Goal: Task Accomplishment & Management: Use online tool/utility

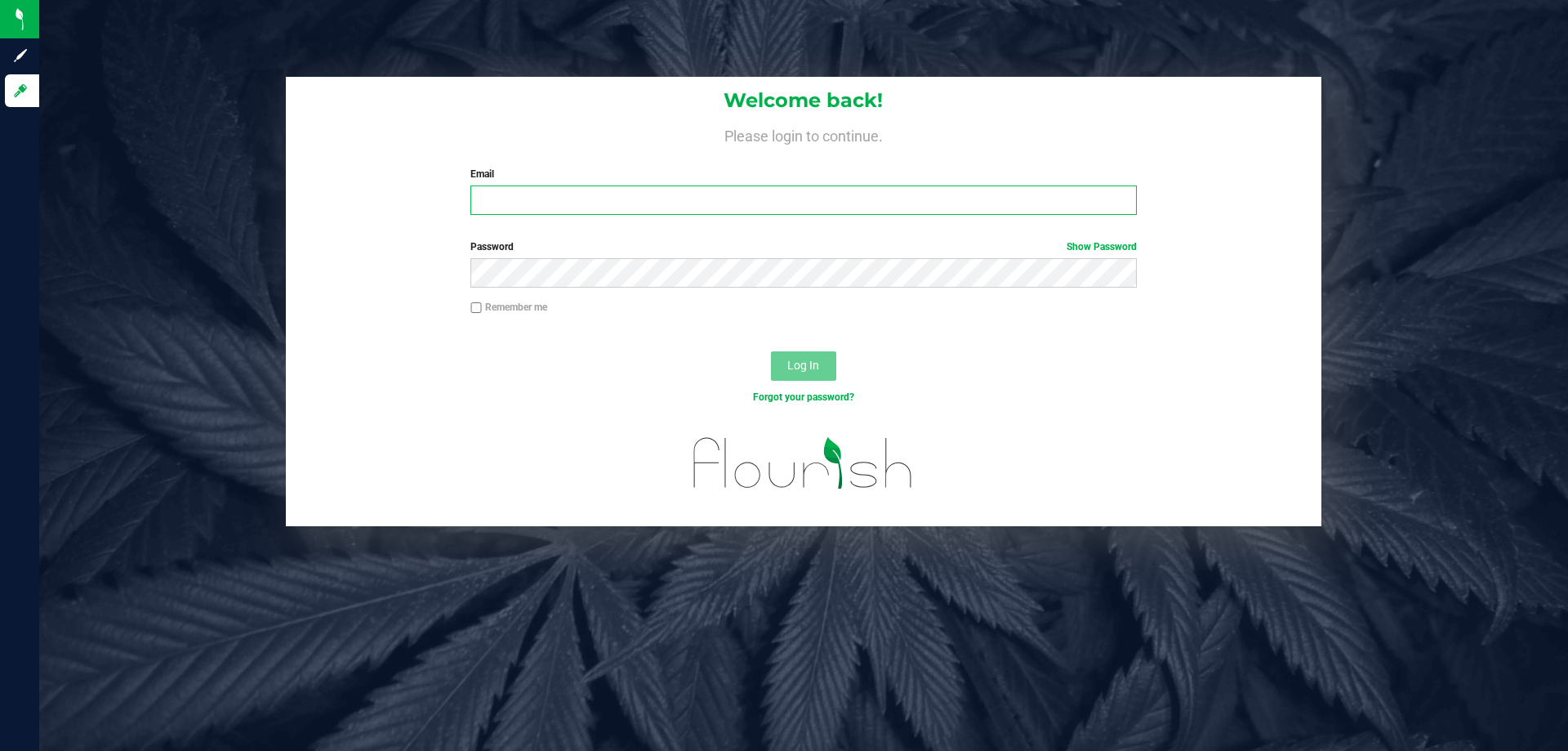
click at [523, 204] on input "Email" at bounding box center [803, 200] width 666 height 30
type input "zbradshaw@liveparallel.com"
click at [771, 351] on button "Log In" at bounding box center [803, 366] width 66 height 30
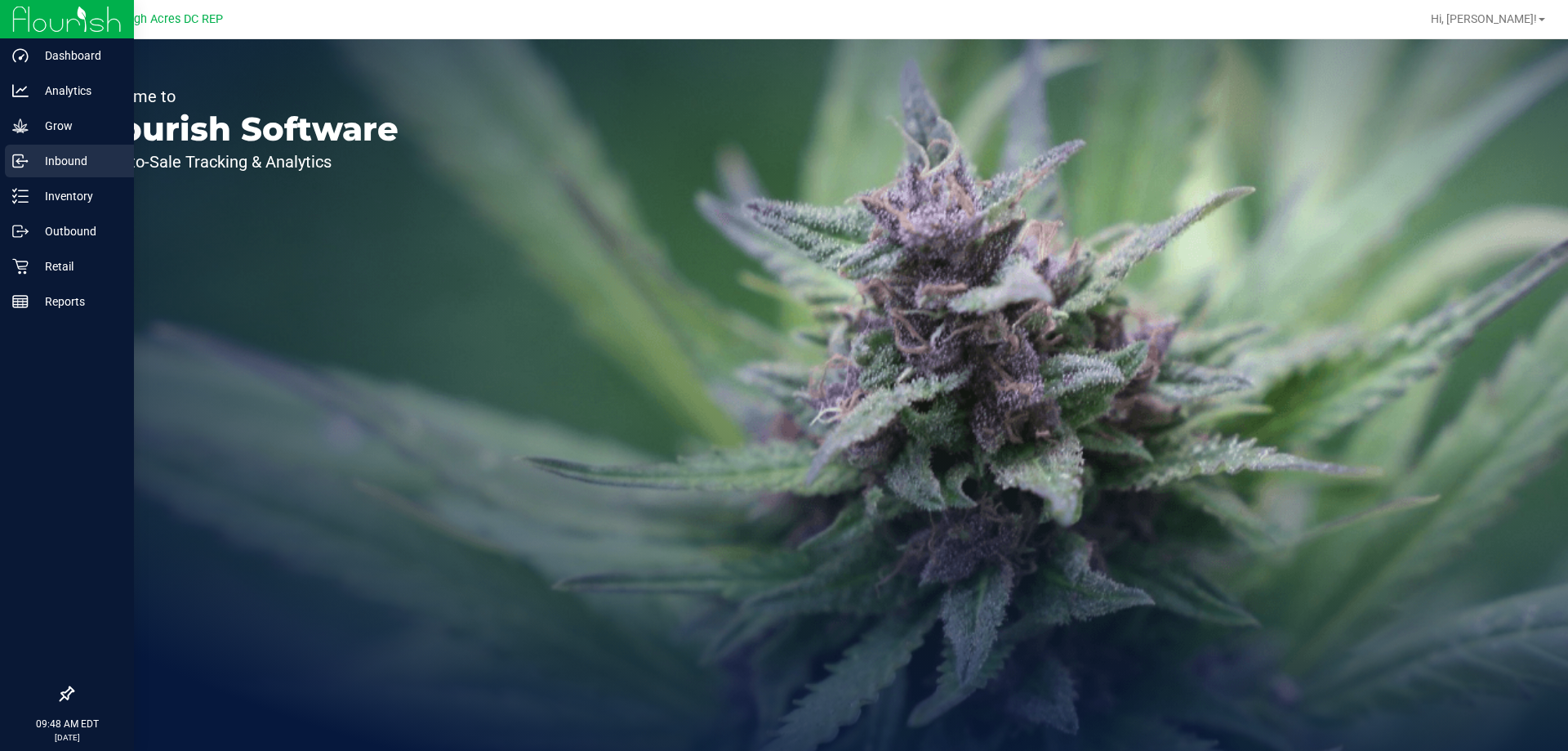
click at [92, 150] on div "Inbound" at bounding box center [69, 160] width 129 height 32
click at [59, 161] on p "Inbound" at bounding box center [78, 161] width 98 height 19
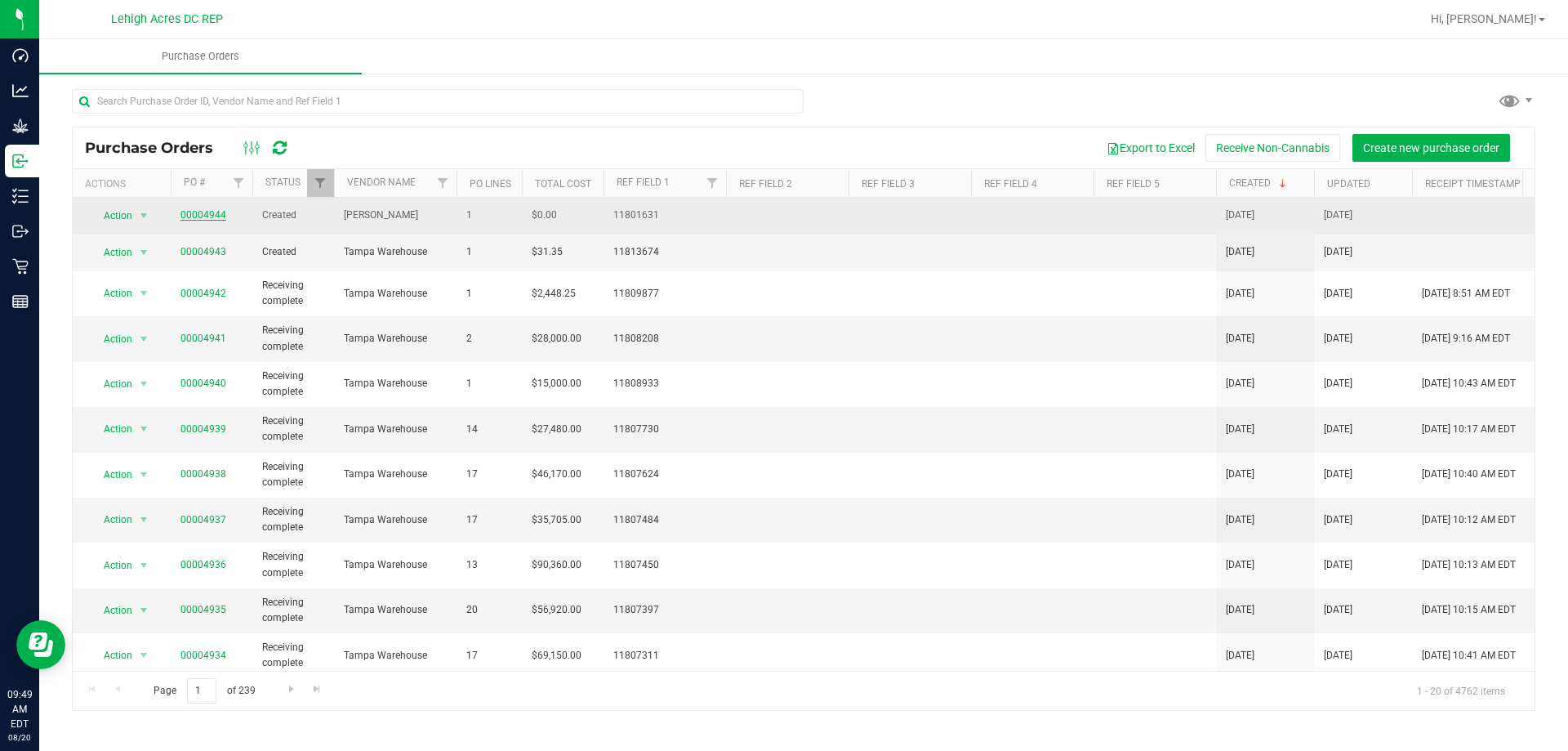
click at [218, 214] on link "00004944" at bounding box center [203, 214] width 46 height 11
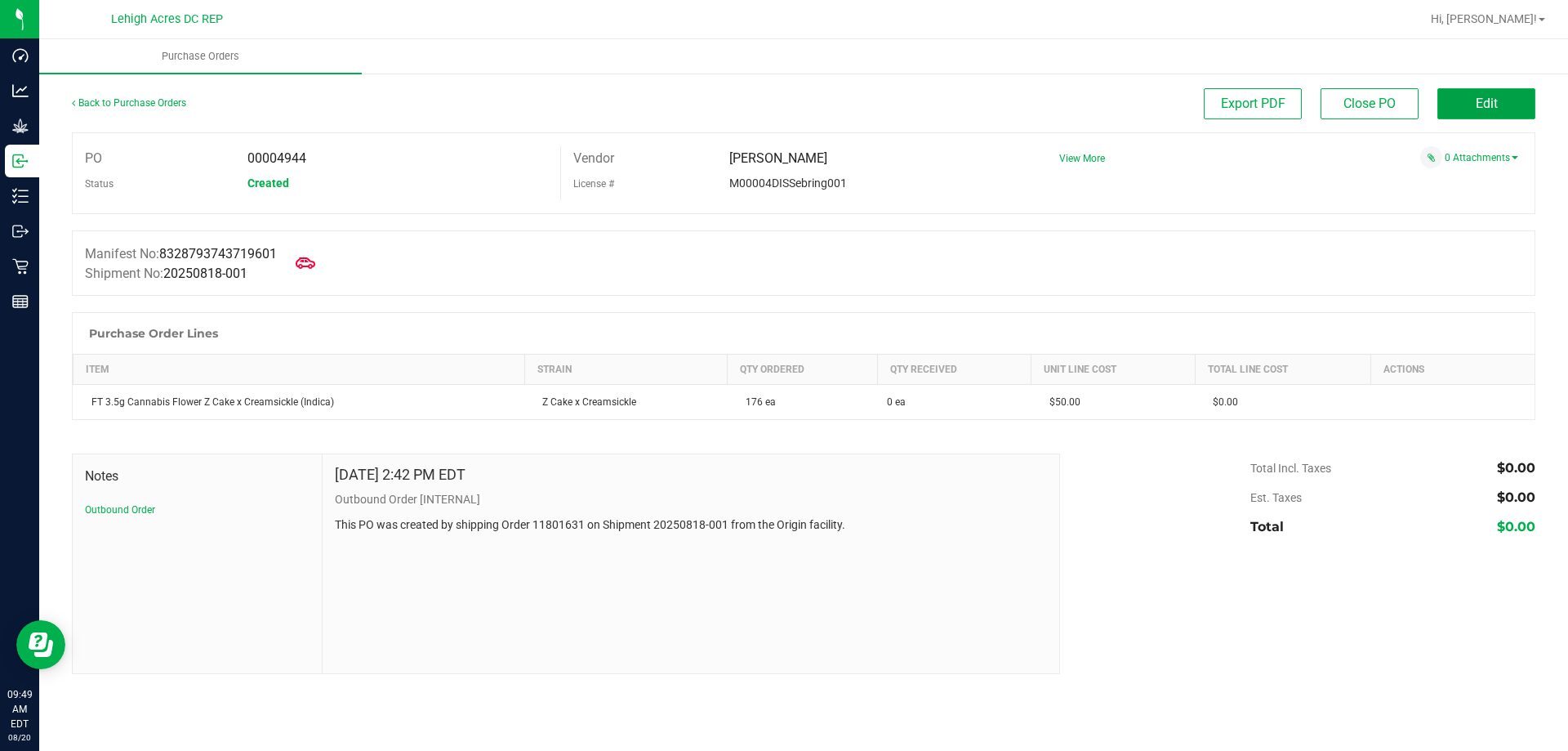
click at [1490, 102] on span "Edit" at bounding box center [1486, 103] width 22 height 16
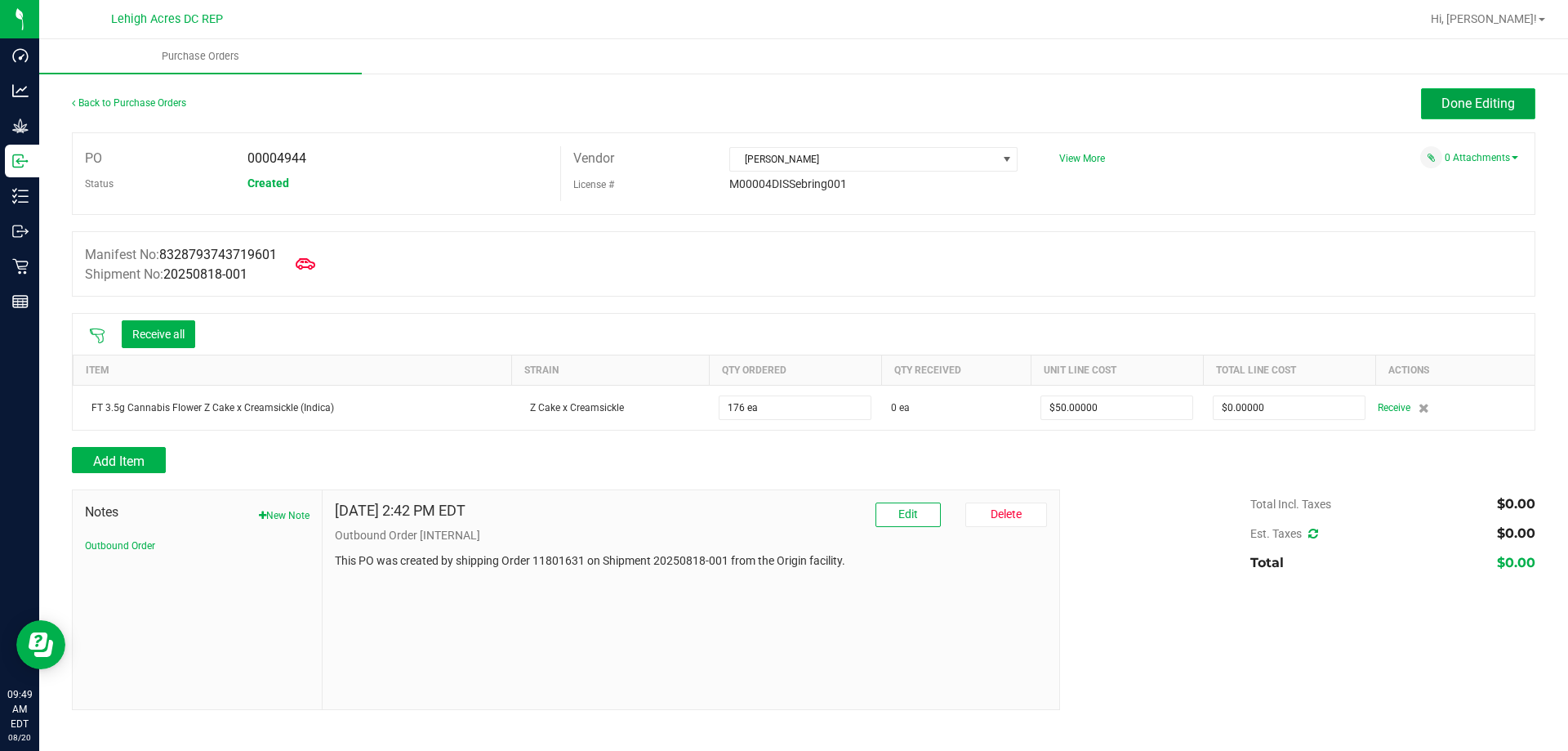
click at [1487, 112] on button "Done Editing" at bounding box center [1478, 103] width 115 height 31
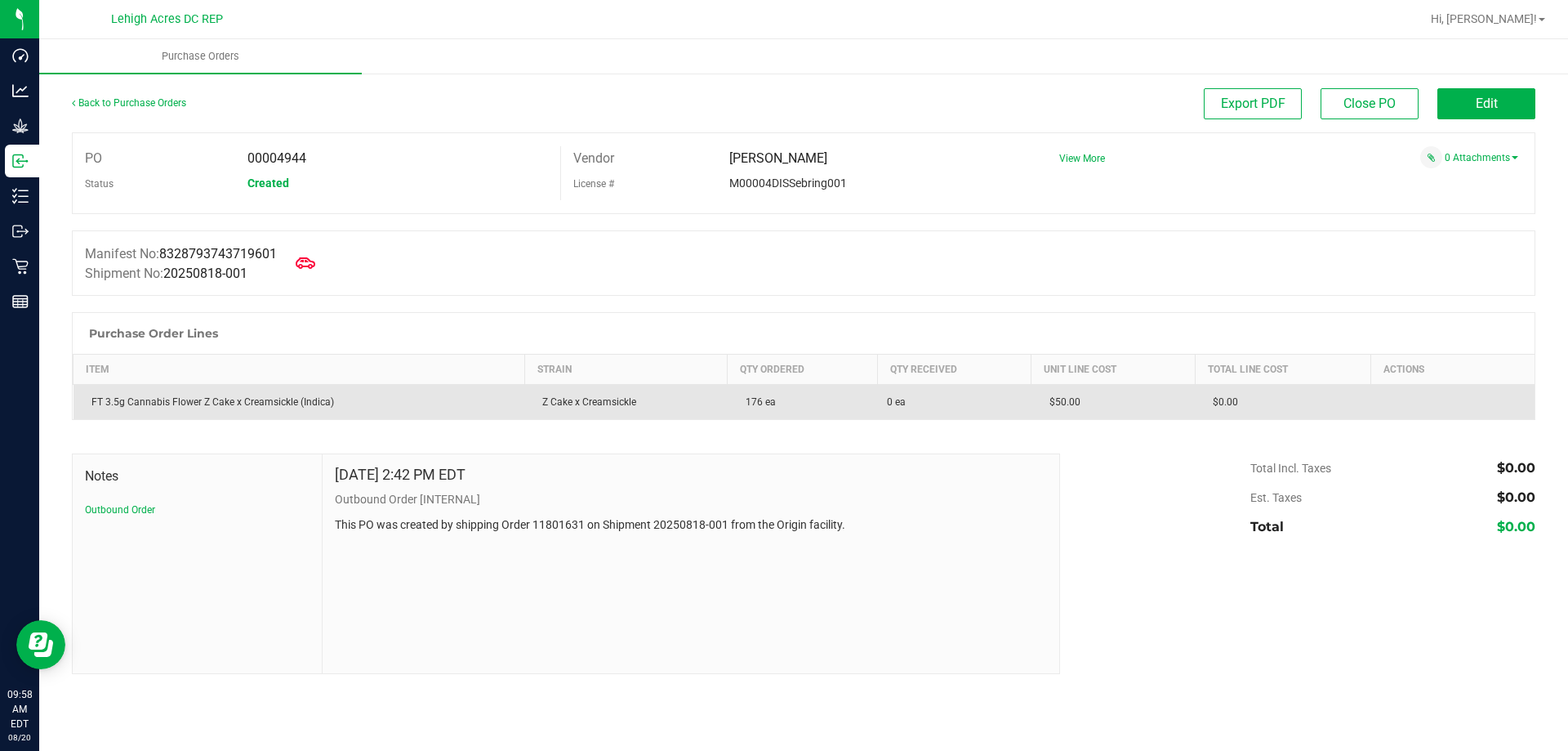
click at [911, 399] on span "0 ea" at bounding box center [954, 402] width 135 height 15
click at [614, 396] on td "Z Cake x Creamsickle" at bounding box center [626, 403] width 203 height 35
click at [105, 396] on div "FT 3.5g Cannabis Flower Z Cake x Creamsickle (Indica)" at bounding box center [299, 402] width 432 height 15
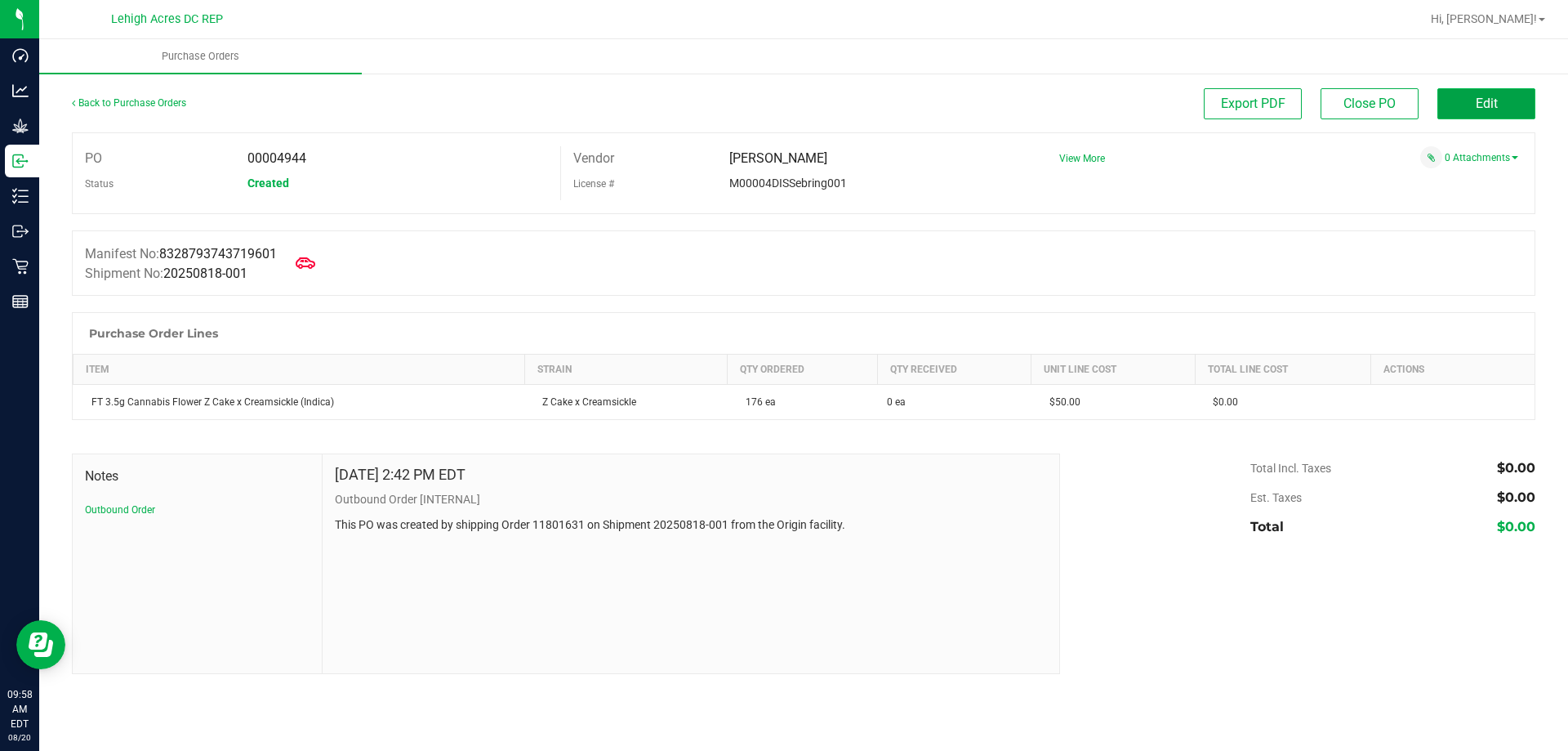
click at [1491, 106] on span "Edit" at bounding box center [1486, 103] width 22 height 16
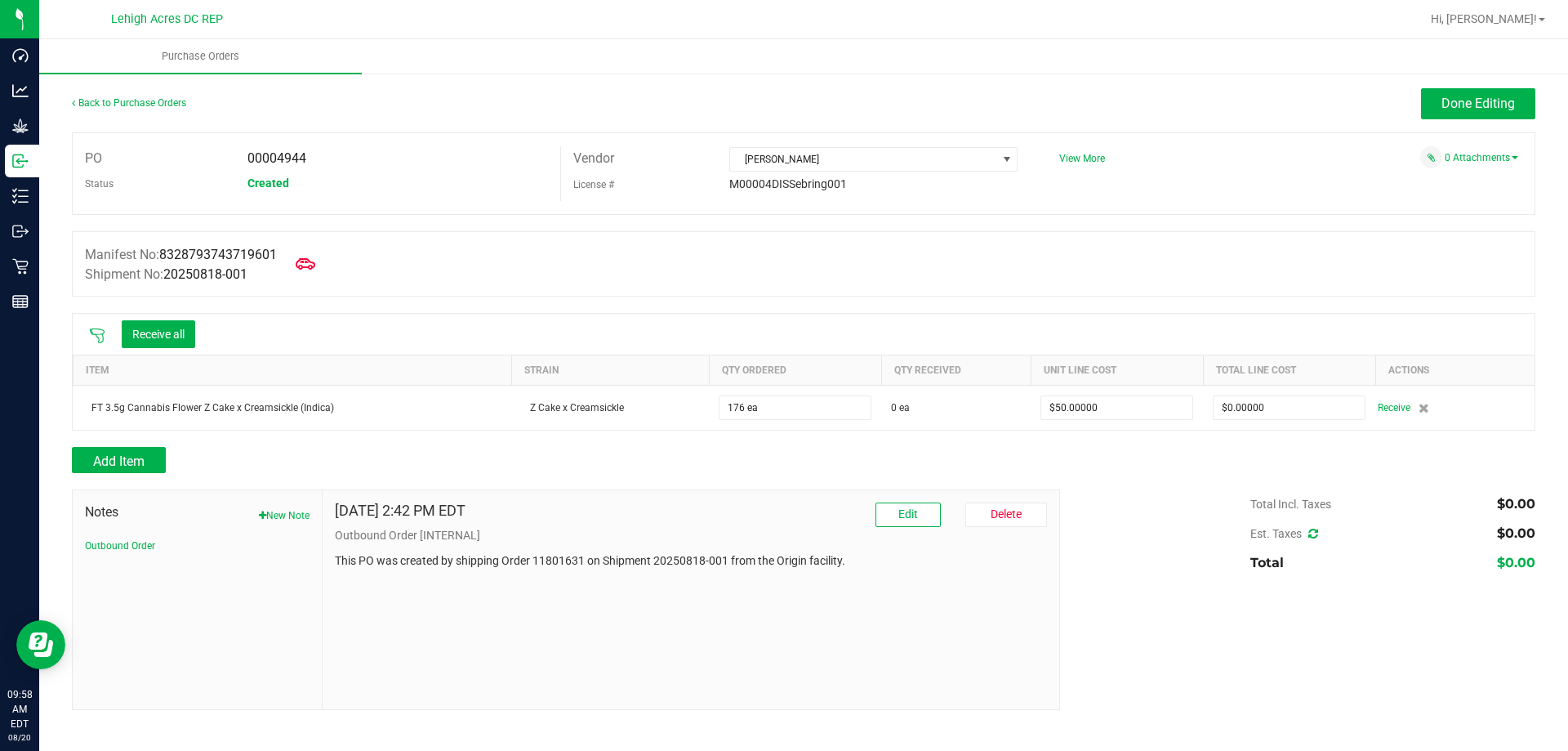
click at [102, 337] on icon at bounding box center [97, 335] width 17 height 17
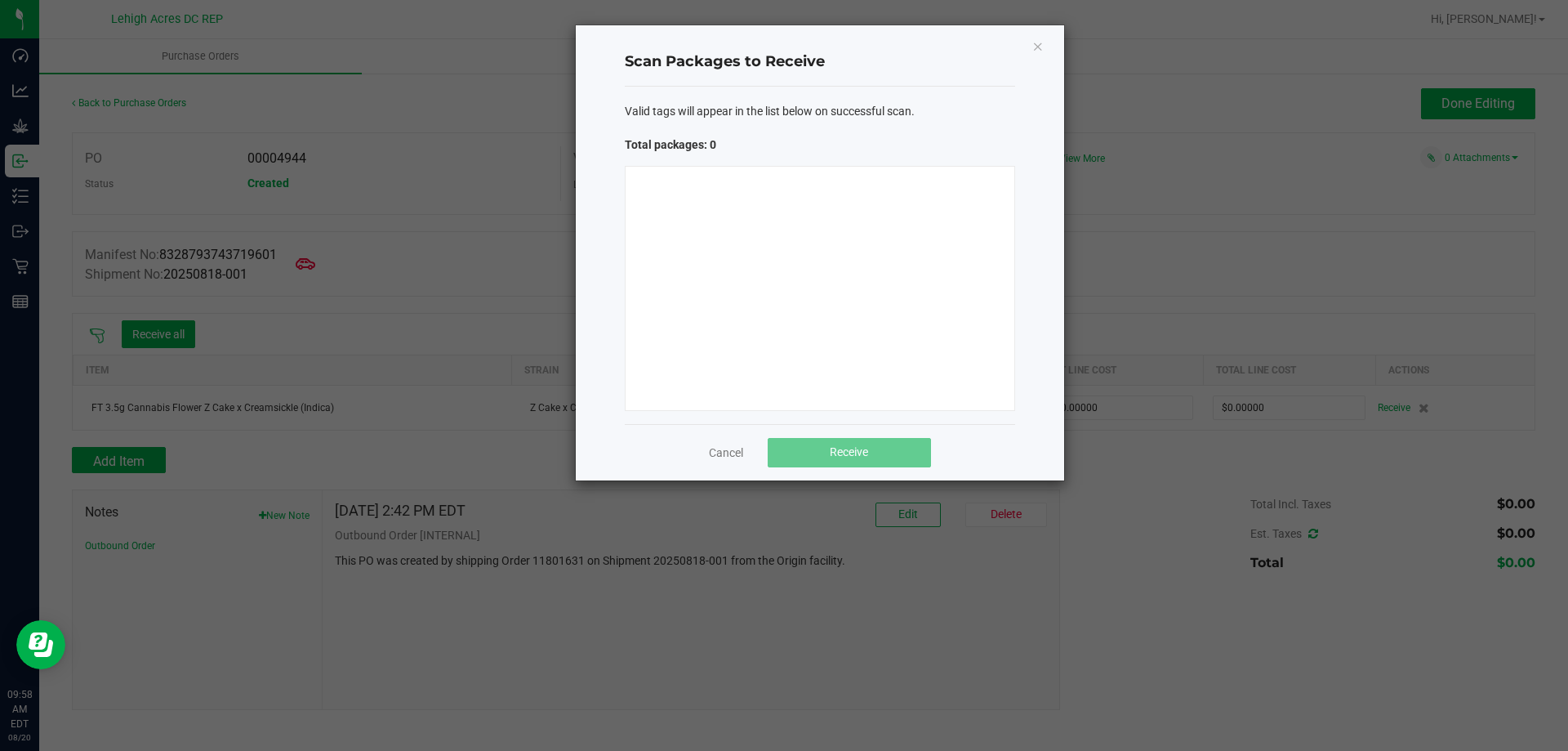
click at [873, 323] on div at bounding box center [820, 288] width 390 height 245
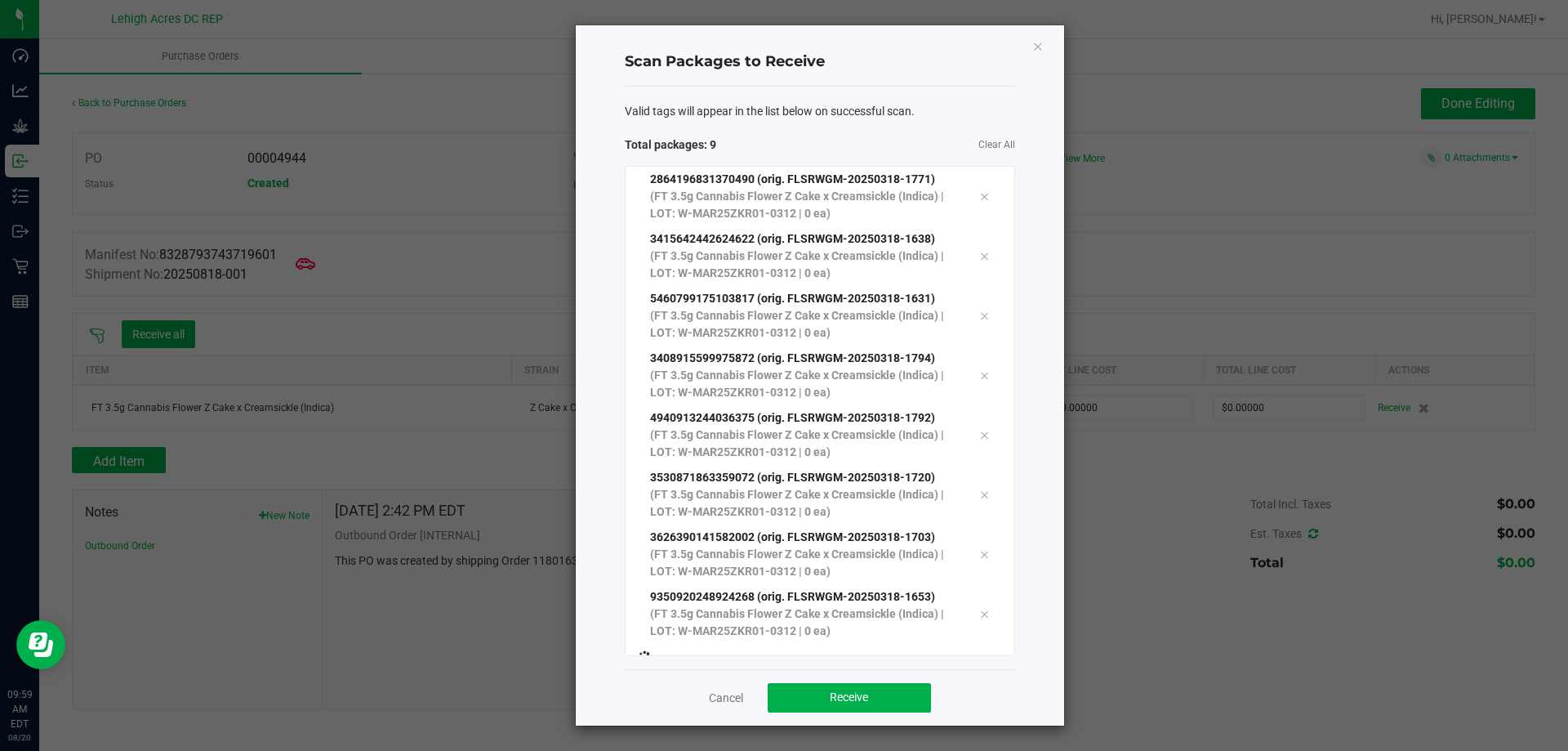
scroll to position [30, 0]
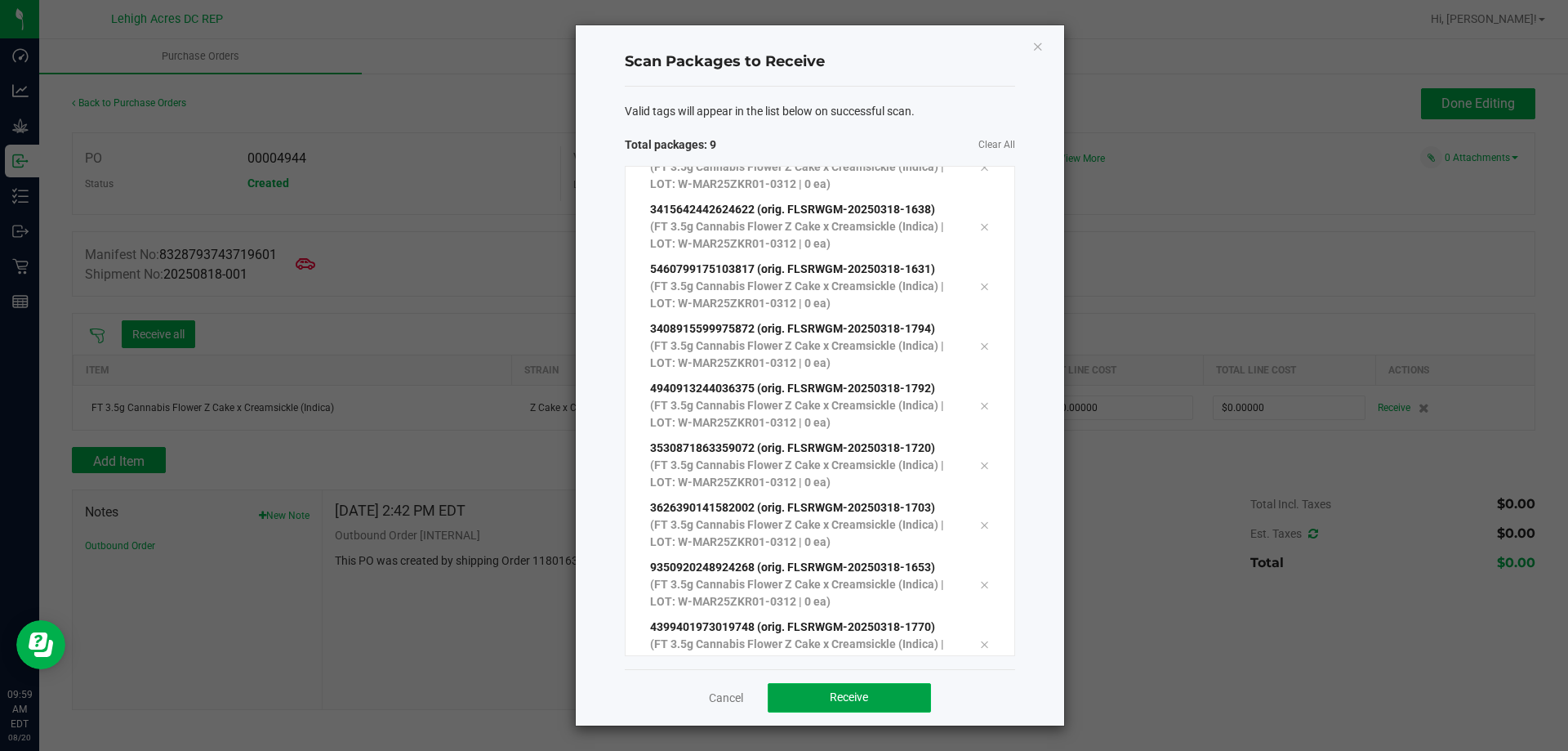
click at [835, 704] on span "Receive" at bounding box center [849, 697] width 38 height 13
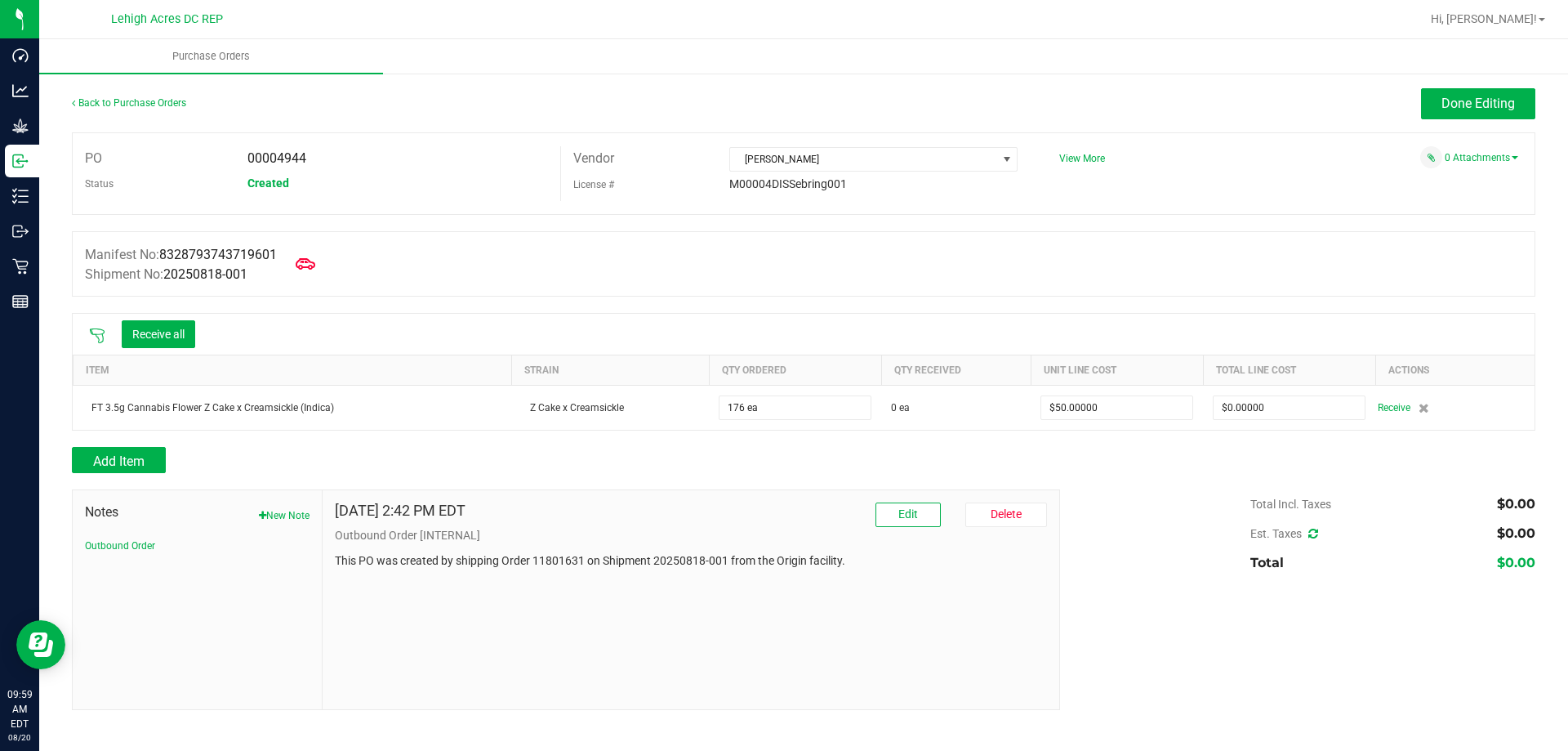
click at [97, 334] on icon at bounding box center [97, 335] width 17 height 17
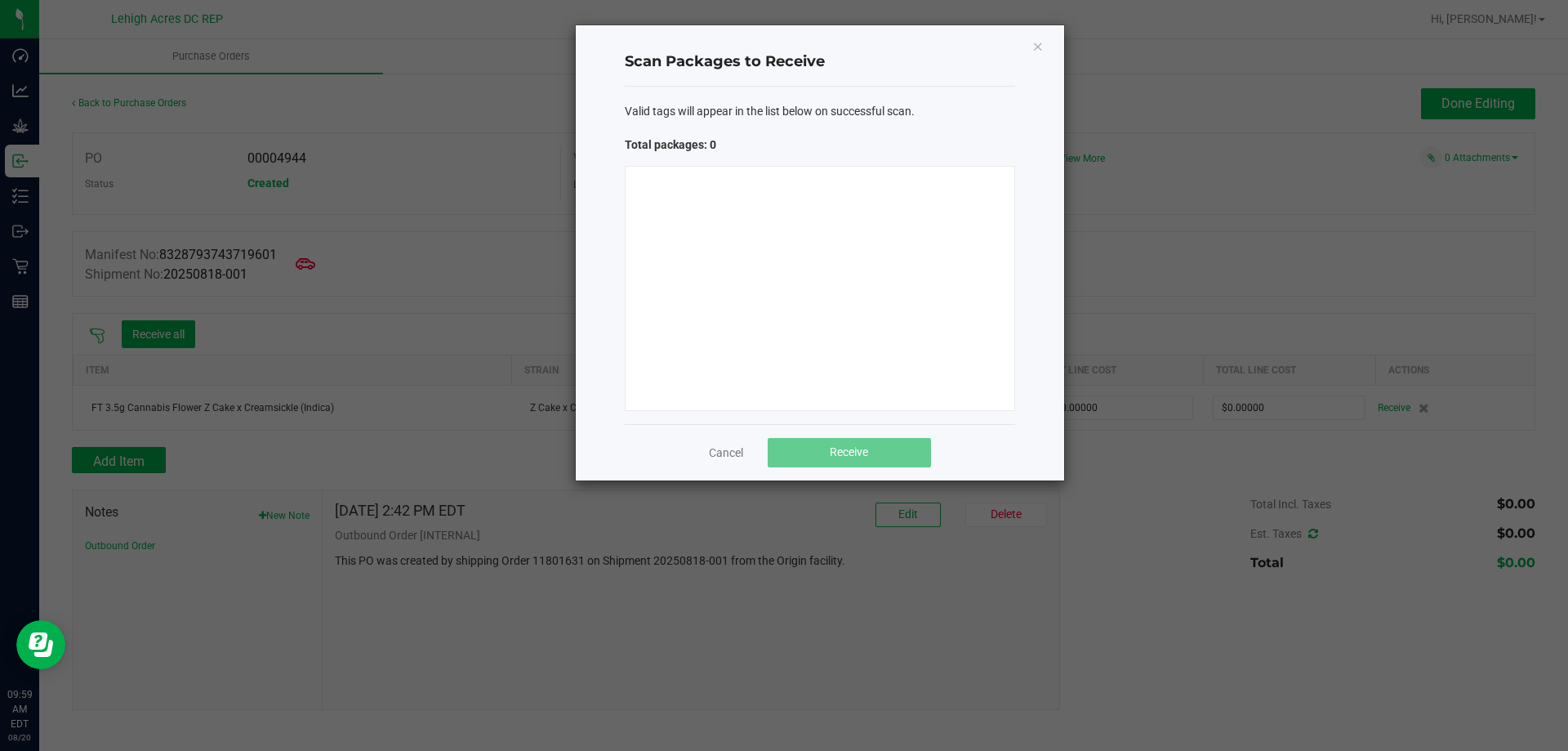
click at [827, 326] on div at bounding box center [820, 288] width 390 height 245
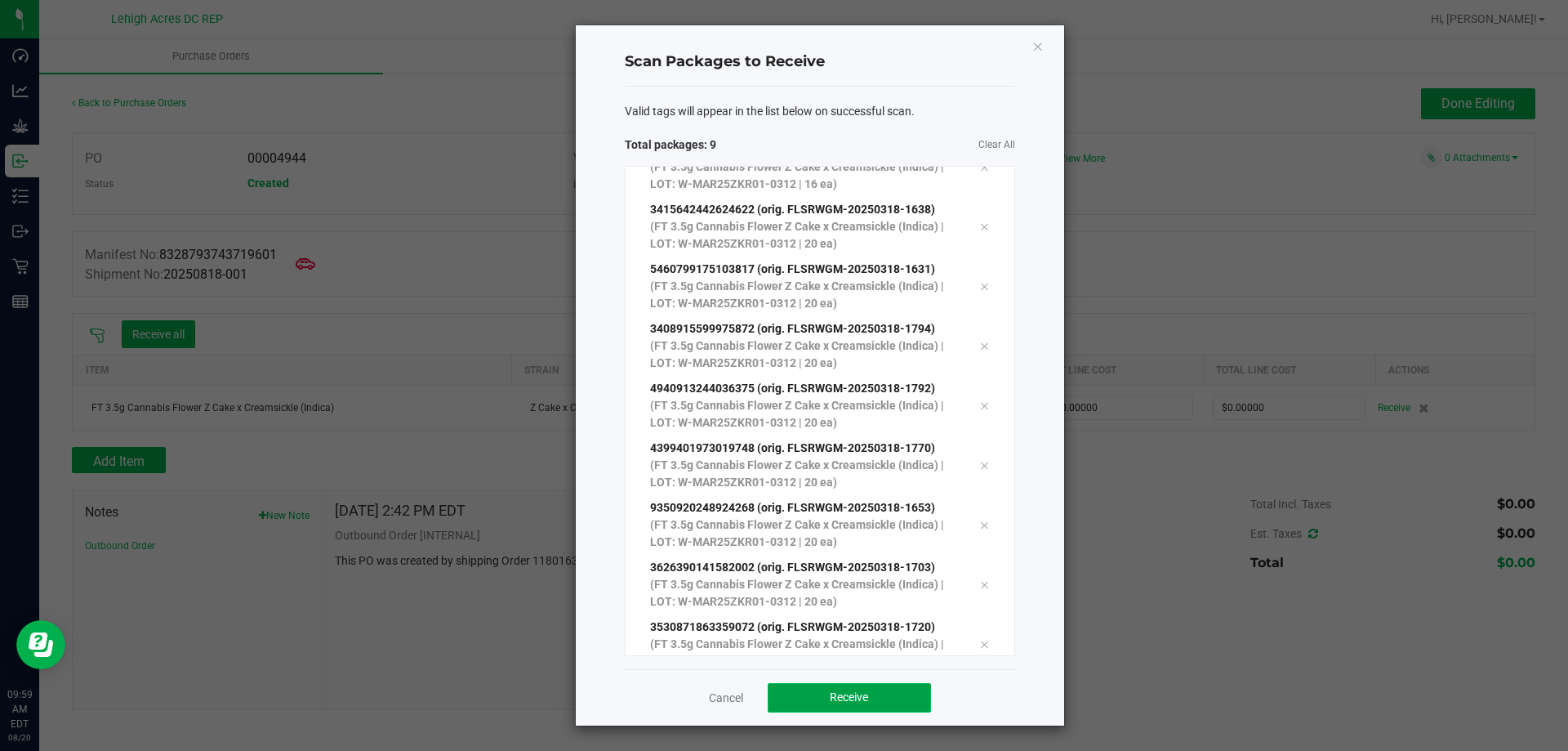
click at [816, 702] on button "Receive" at bounding box center [849, 698] width 164 height 30
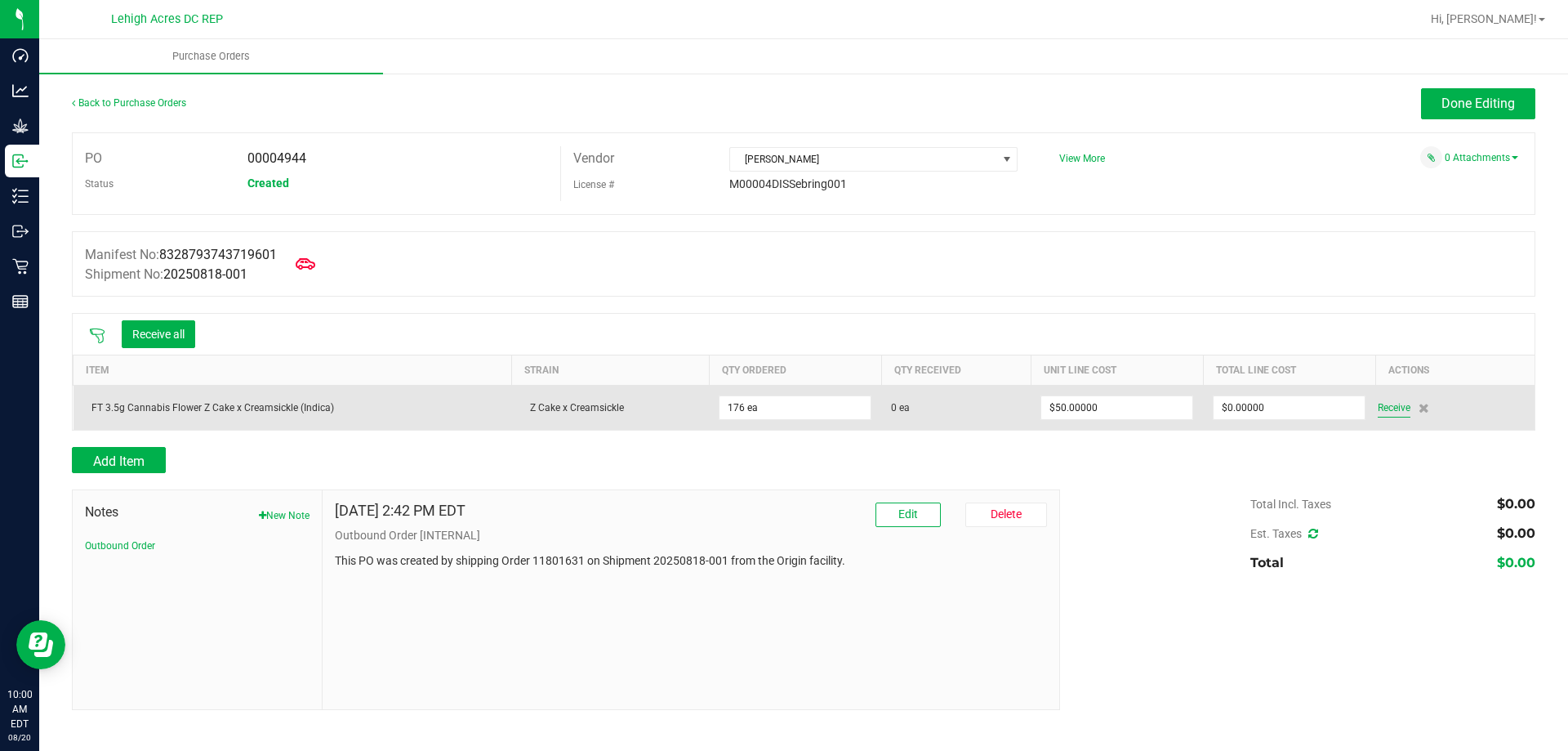
click at [1396, 401] on span "Receive" at bounding box center [1393, 407] width 32 height 19
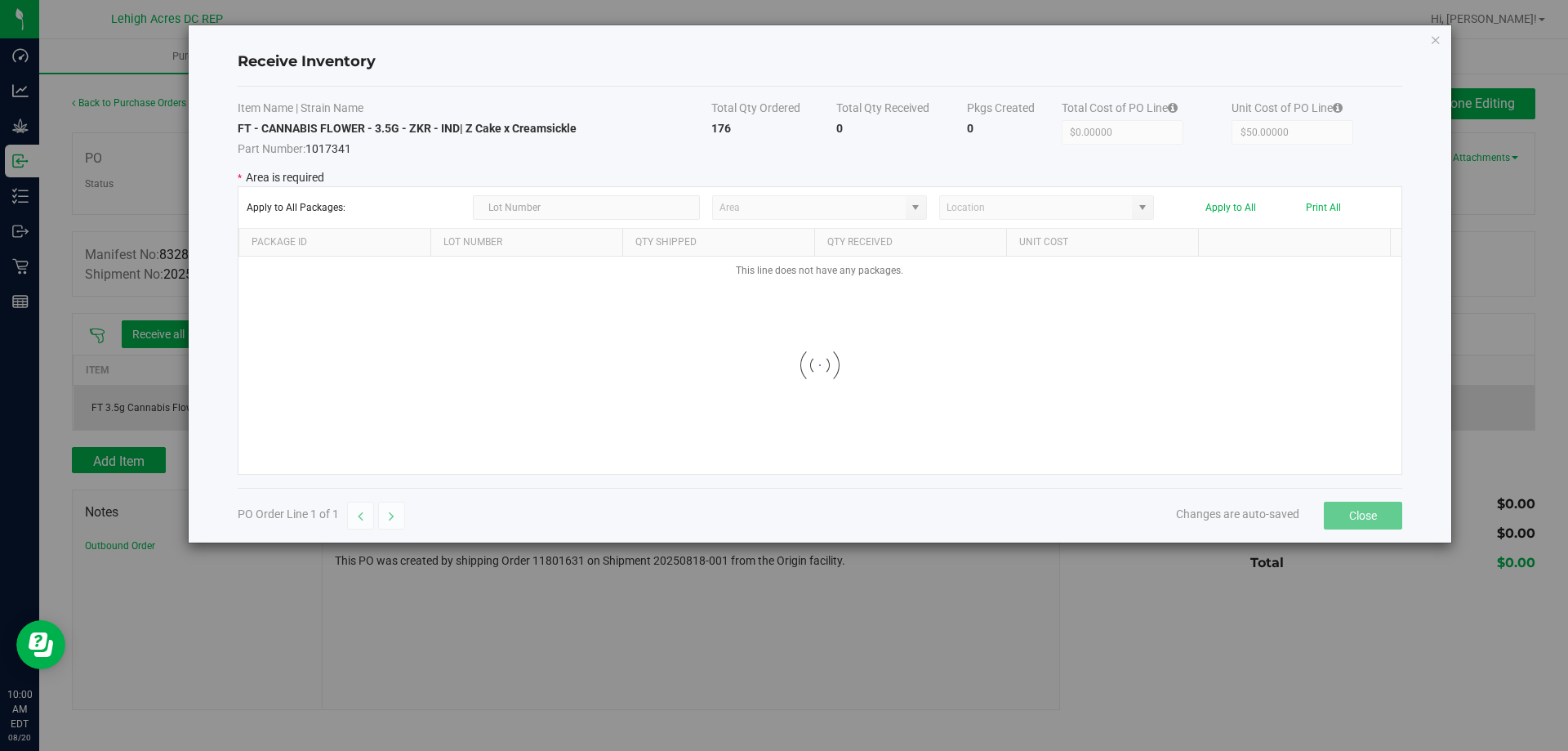
type input "Pantry"
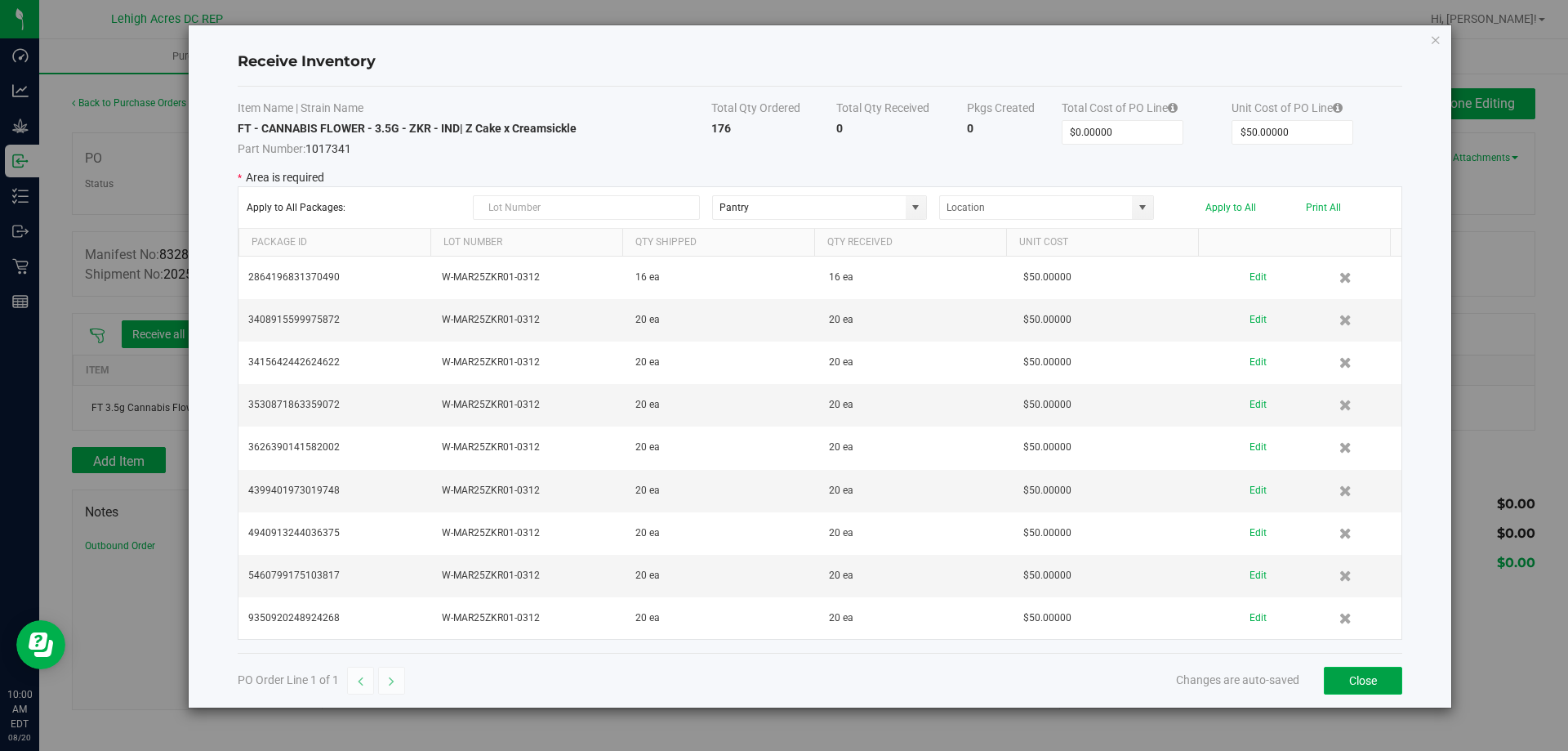
click at [1355, 676] on button "Close" at bounding box center [1363, 681] width 79 height 28
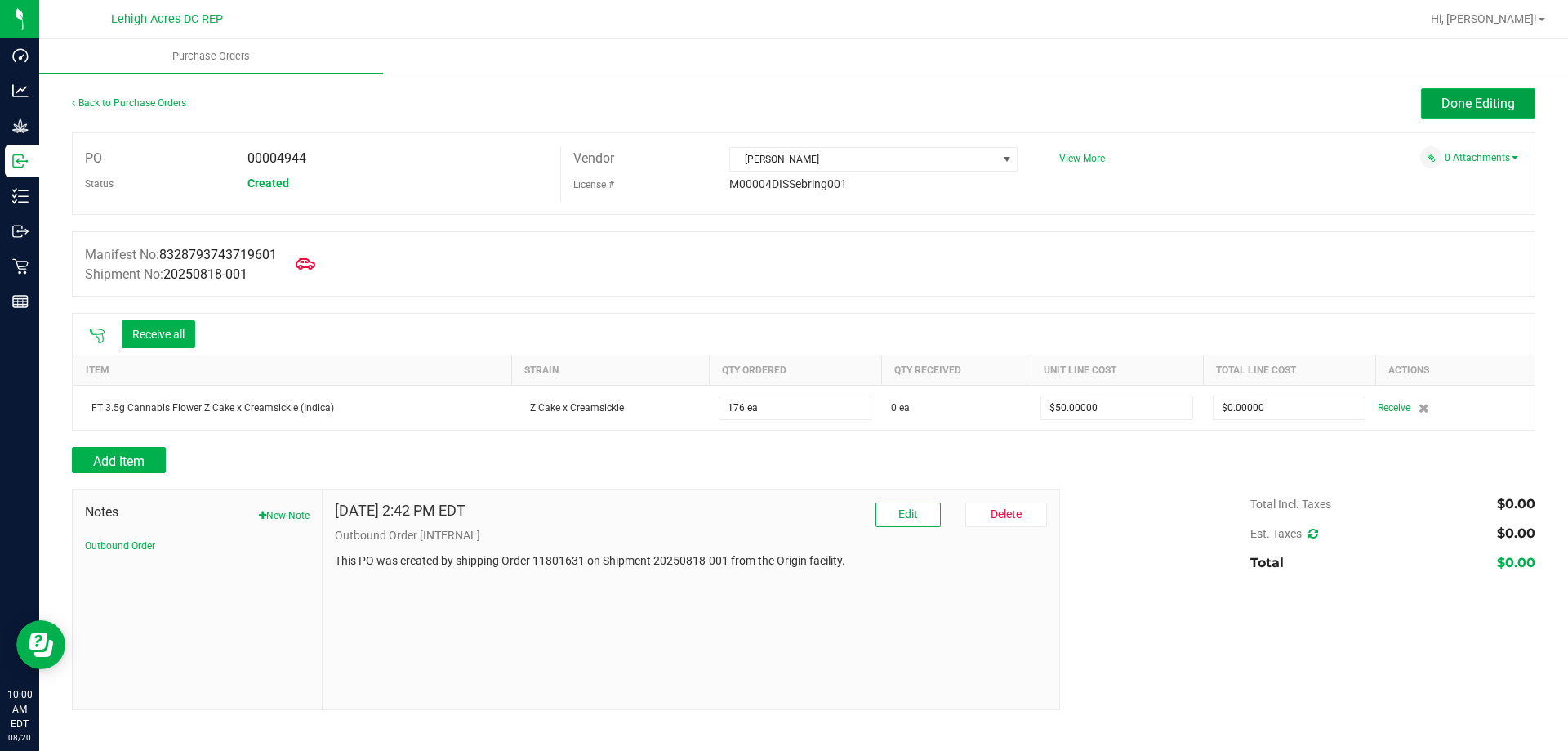
click at [1448, 98] on span "Done Editing" at bounding box center [1478, 103] width 74 height 16
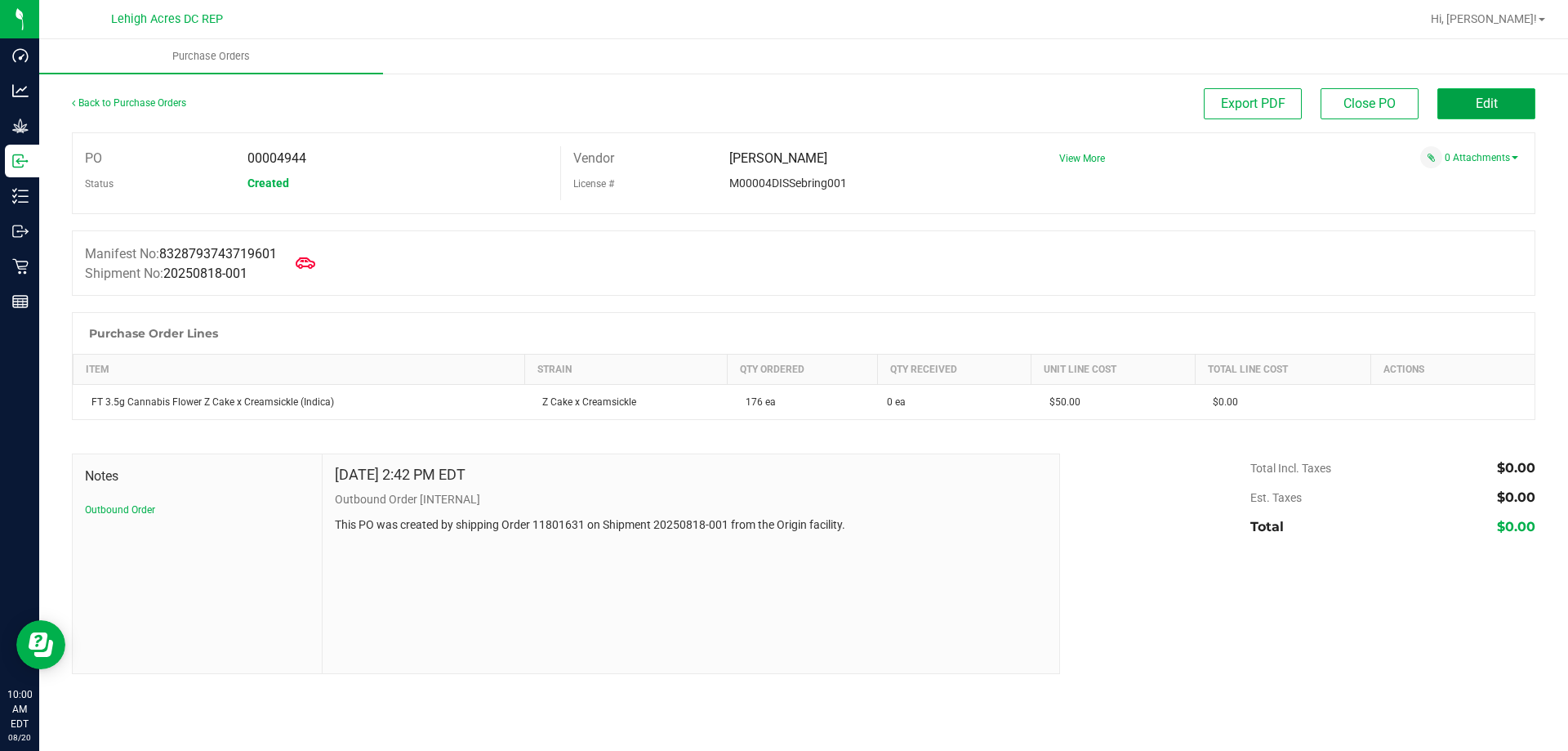
click at [1465, 103] on button "Edit" at bounding box center [1487, 103] width 98 height 31
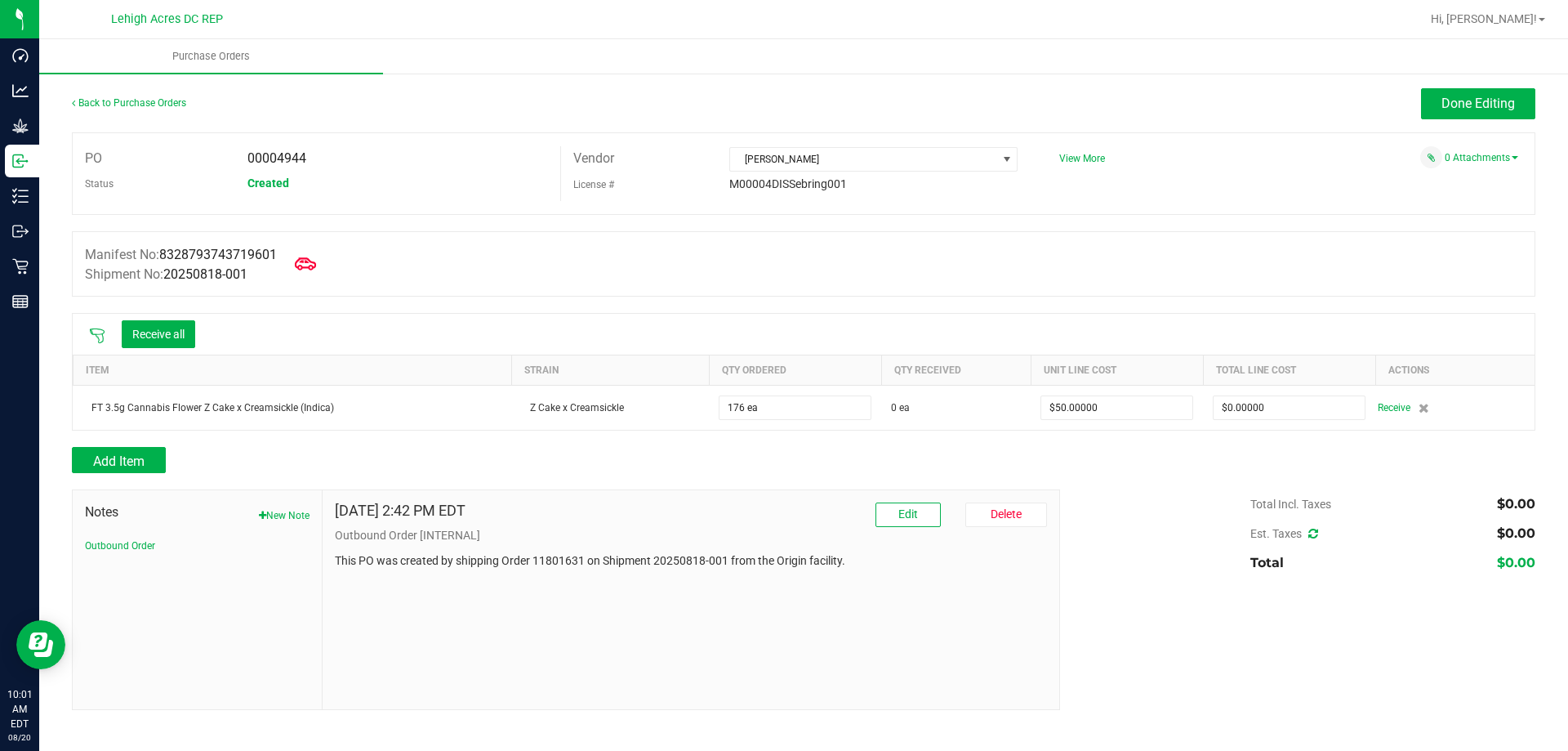
click at [312, 269] on icon at bounding box center [305, 263] width 21 height 21
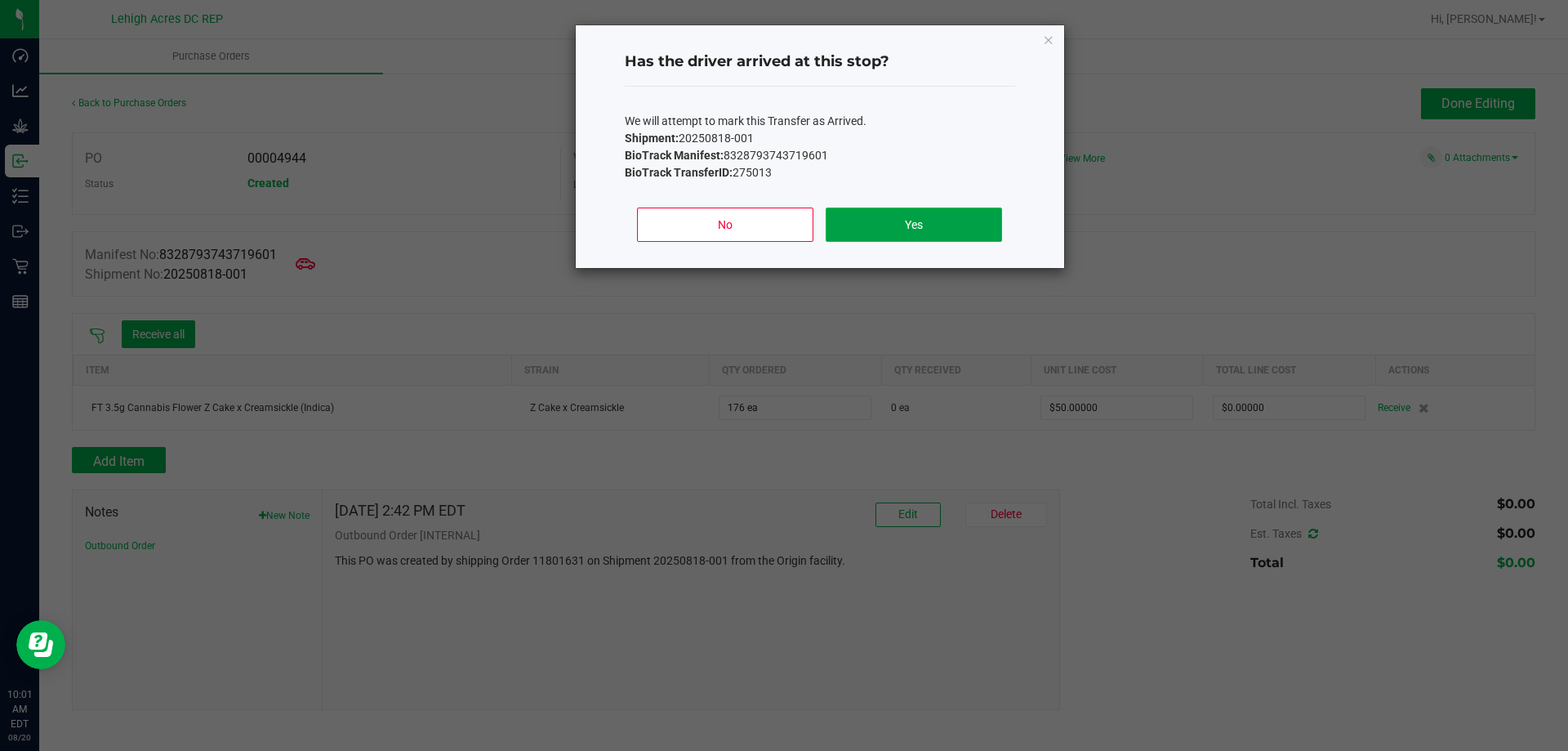
click at [877, 220] on button "Yes" at bounding box center [914, 224] width 176 height 34
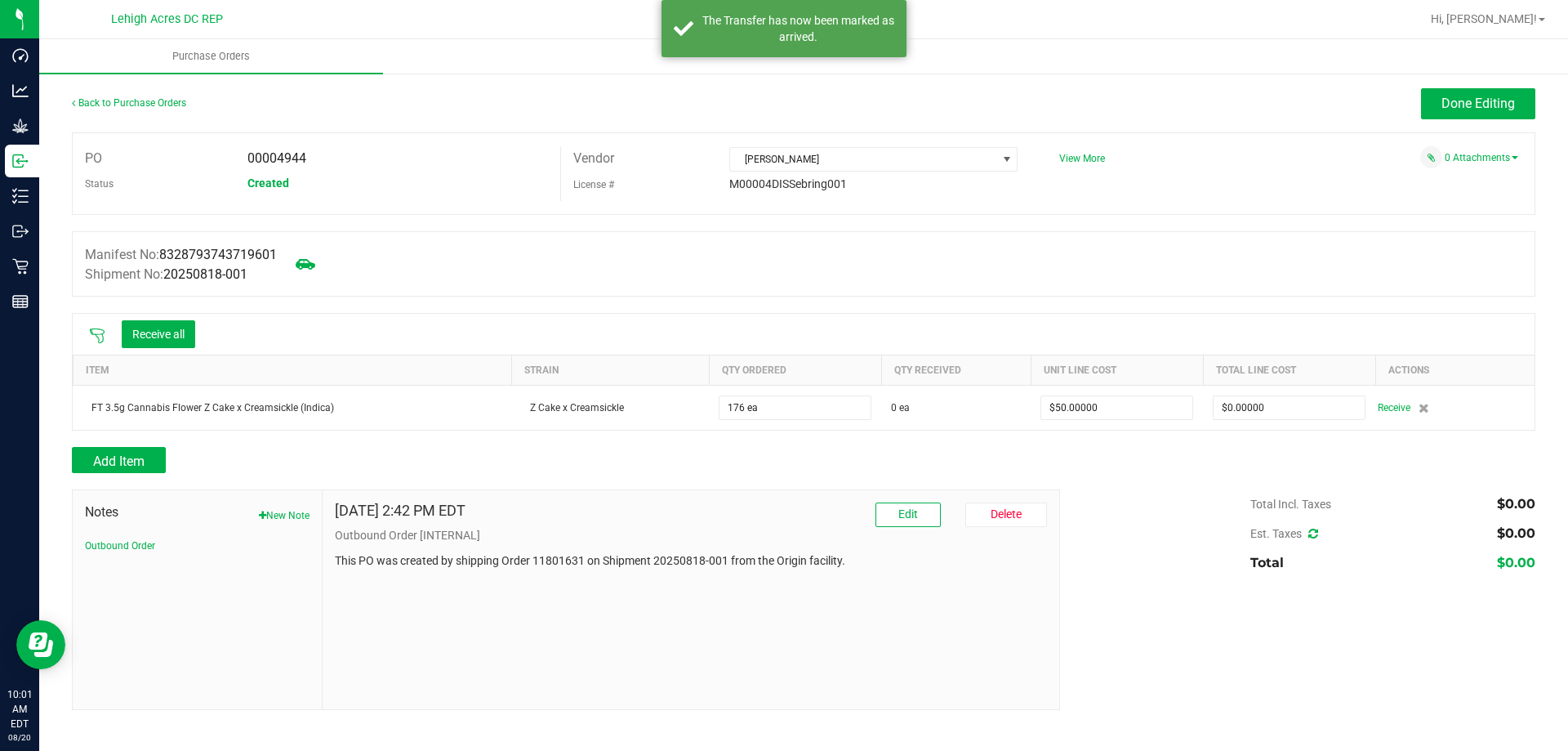
click at [94, 328] on icon at bounding box center [97, 335] width 17 height 17
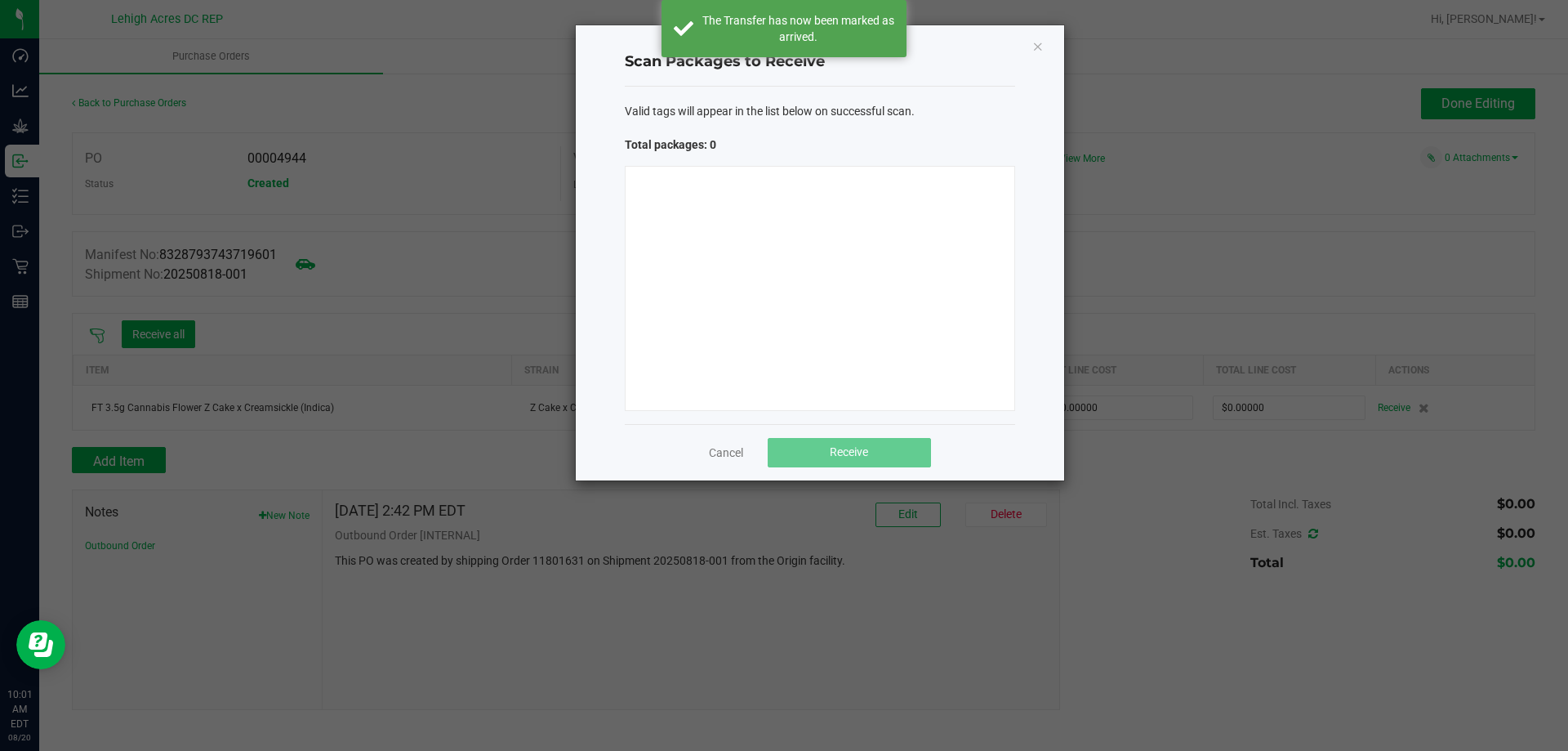
click at [945, 290] on div at bounding box center [820, 288] width 390 height 245
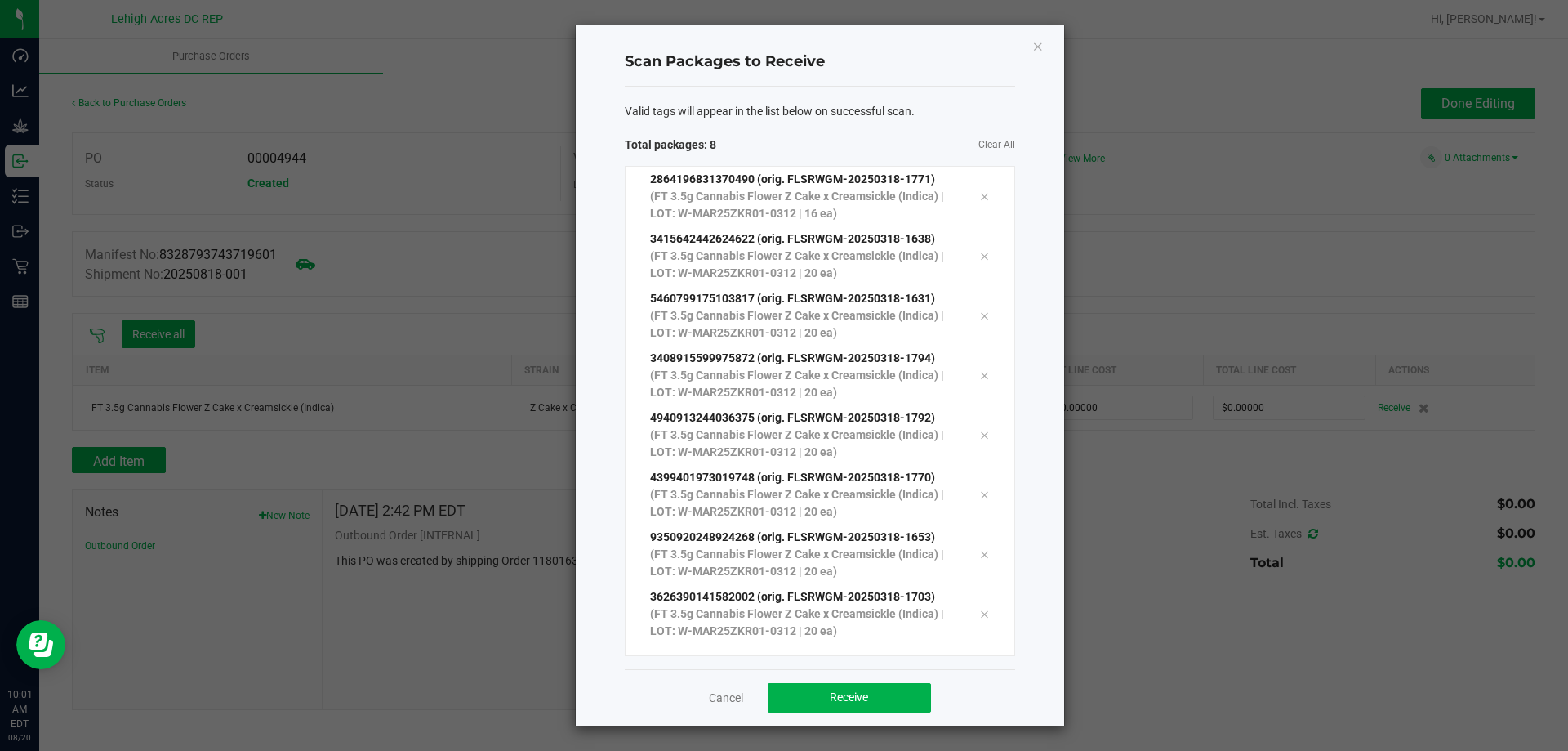
scroll to position [30, 0]
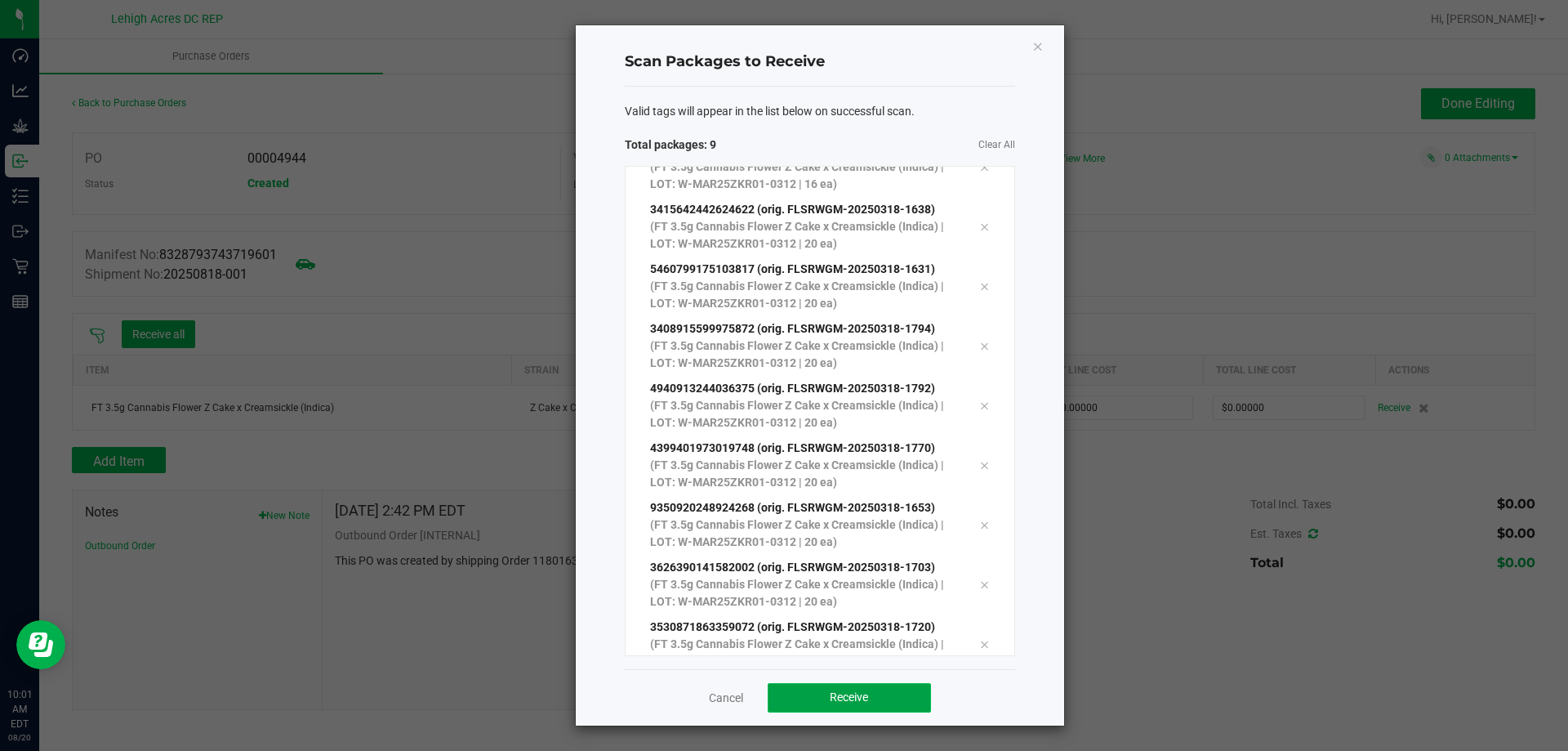
click at [886, 702] on button "Receive" at bounding box center [849, 698] width 164 height 30
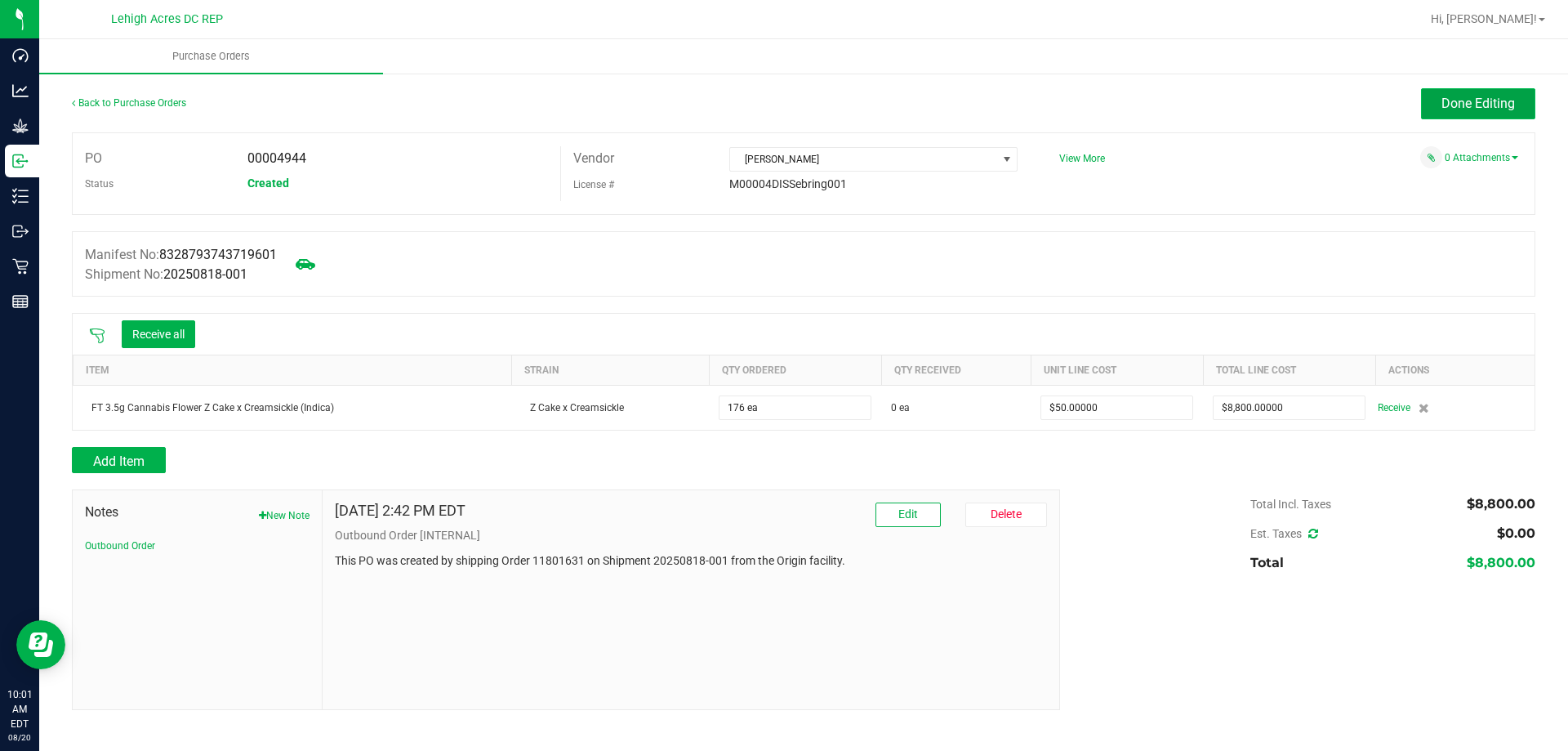
click at [1444, 90] on button "Done Editing" at bounding box center [1478, 103] width 115 height 31
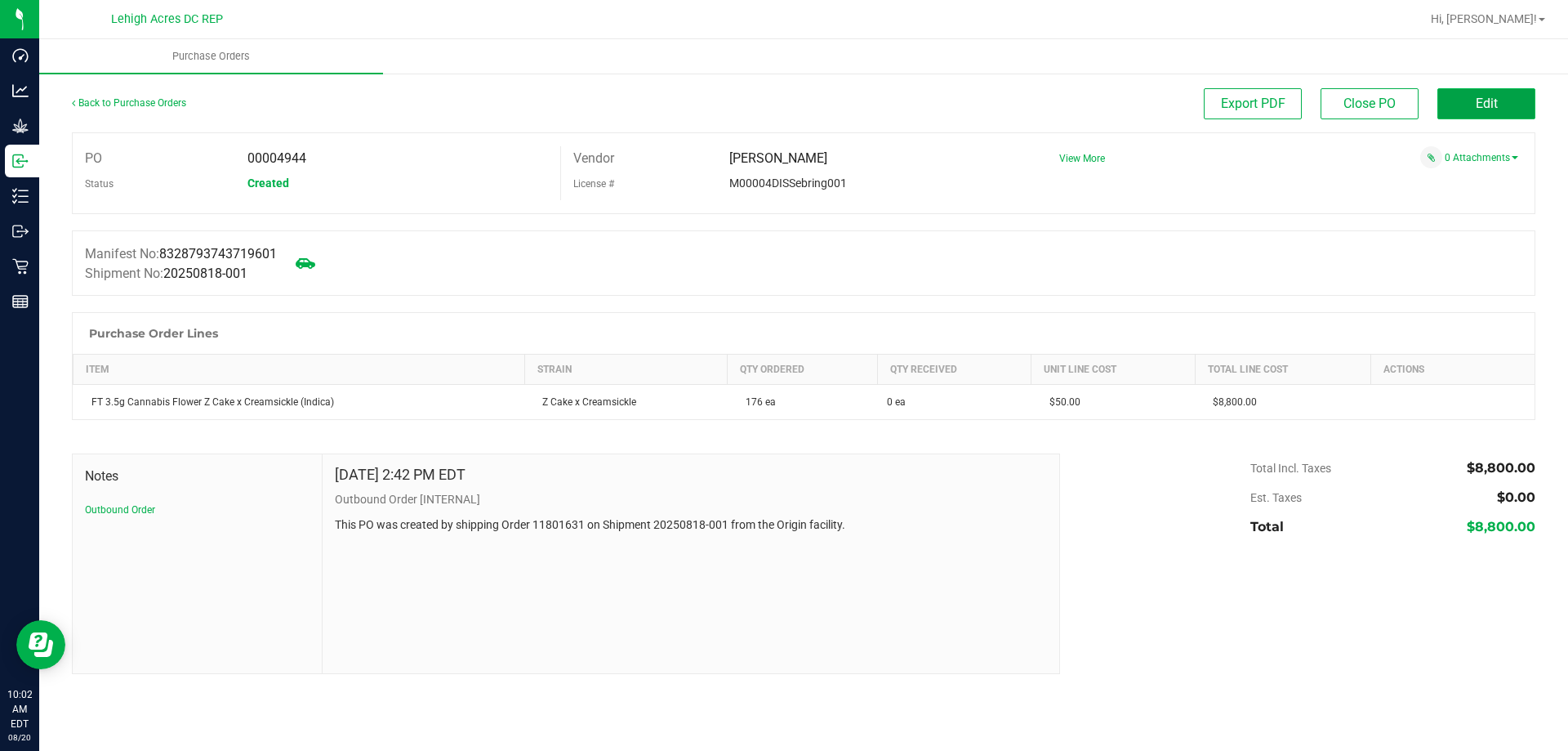
click at [1471, 99] on button "Edit" at bounding box center [1487, 103] width 98 height 31
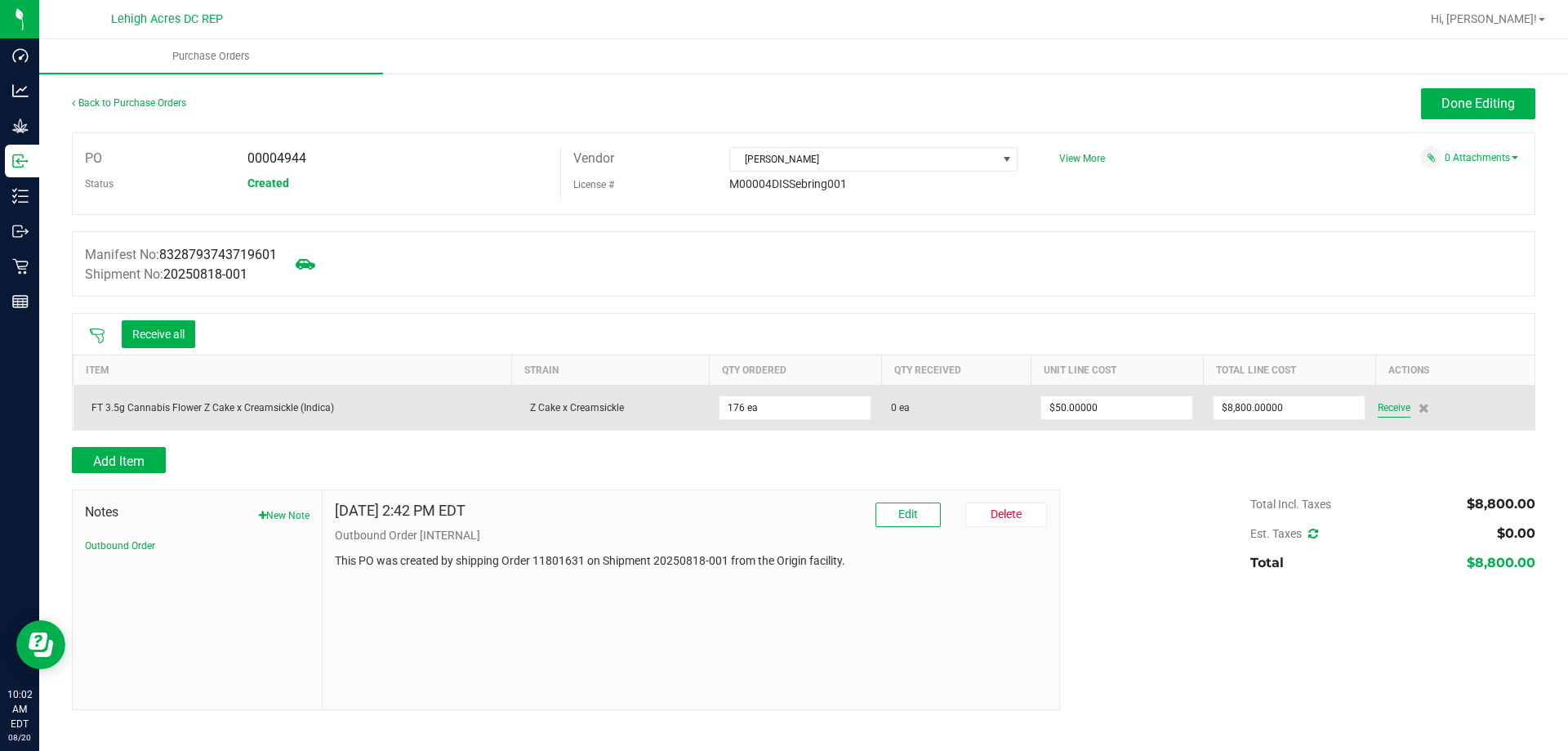
click at [1389, 400] on span "Receive" at bounding box center [1393, 407] width 32 height 19
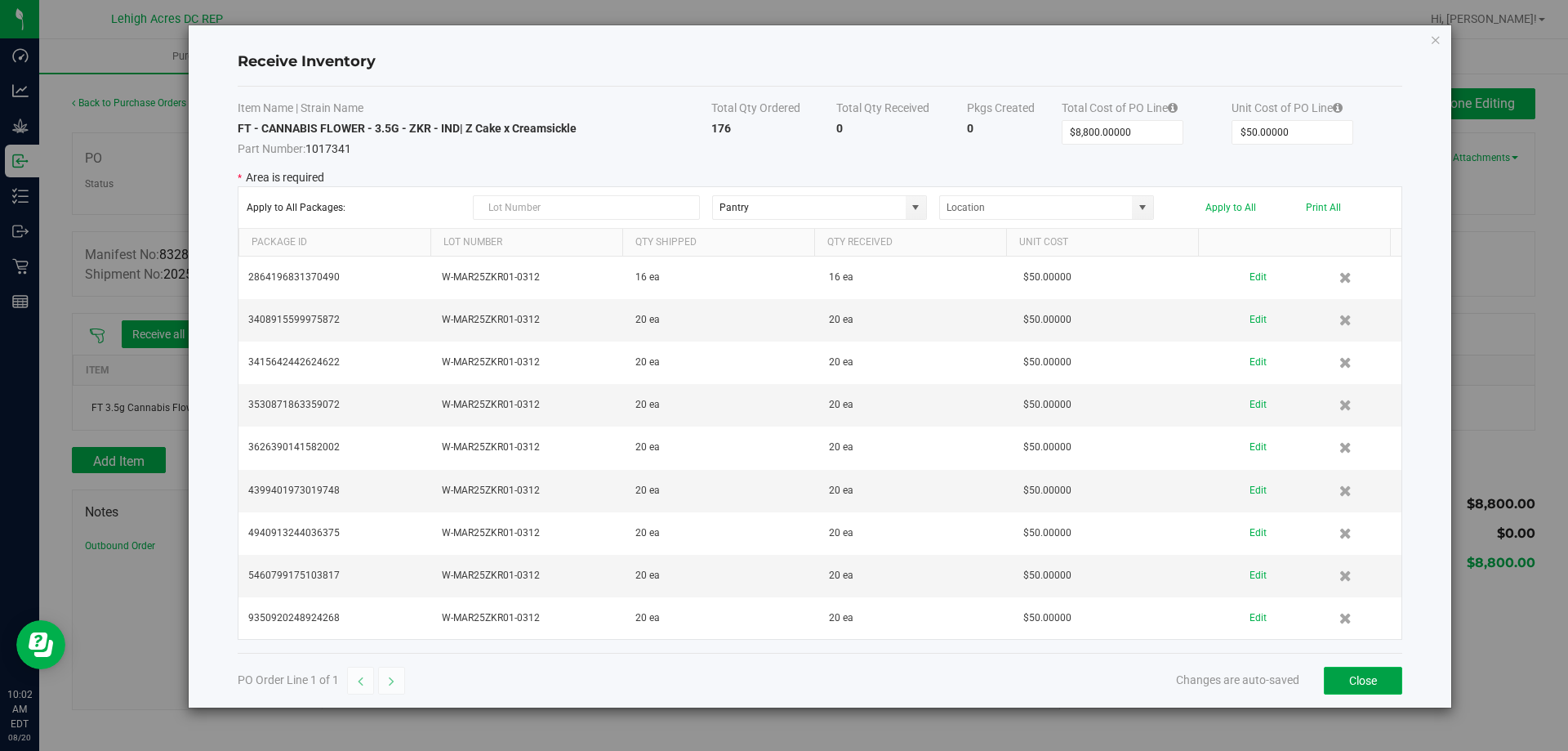
click at [1390, 671] on button "Close" at bounding box center [1363, 681] width 79 height 28
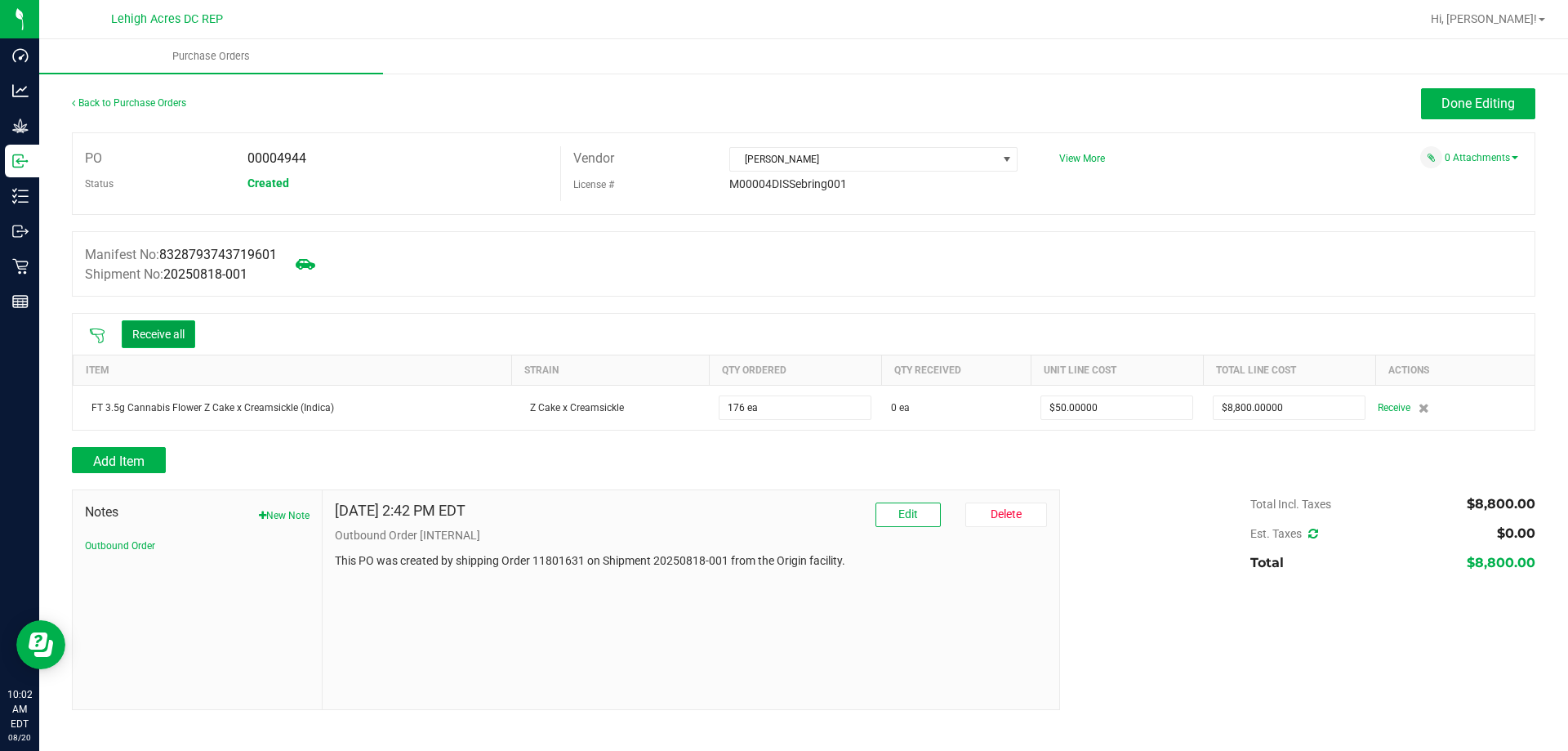
click at [145, 333] on button "Receive all" at bounding box center [158, 334] width 74 height 28
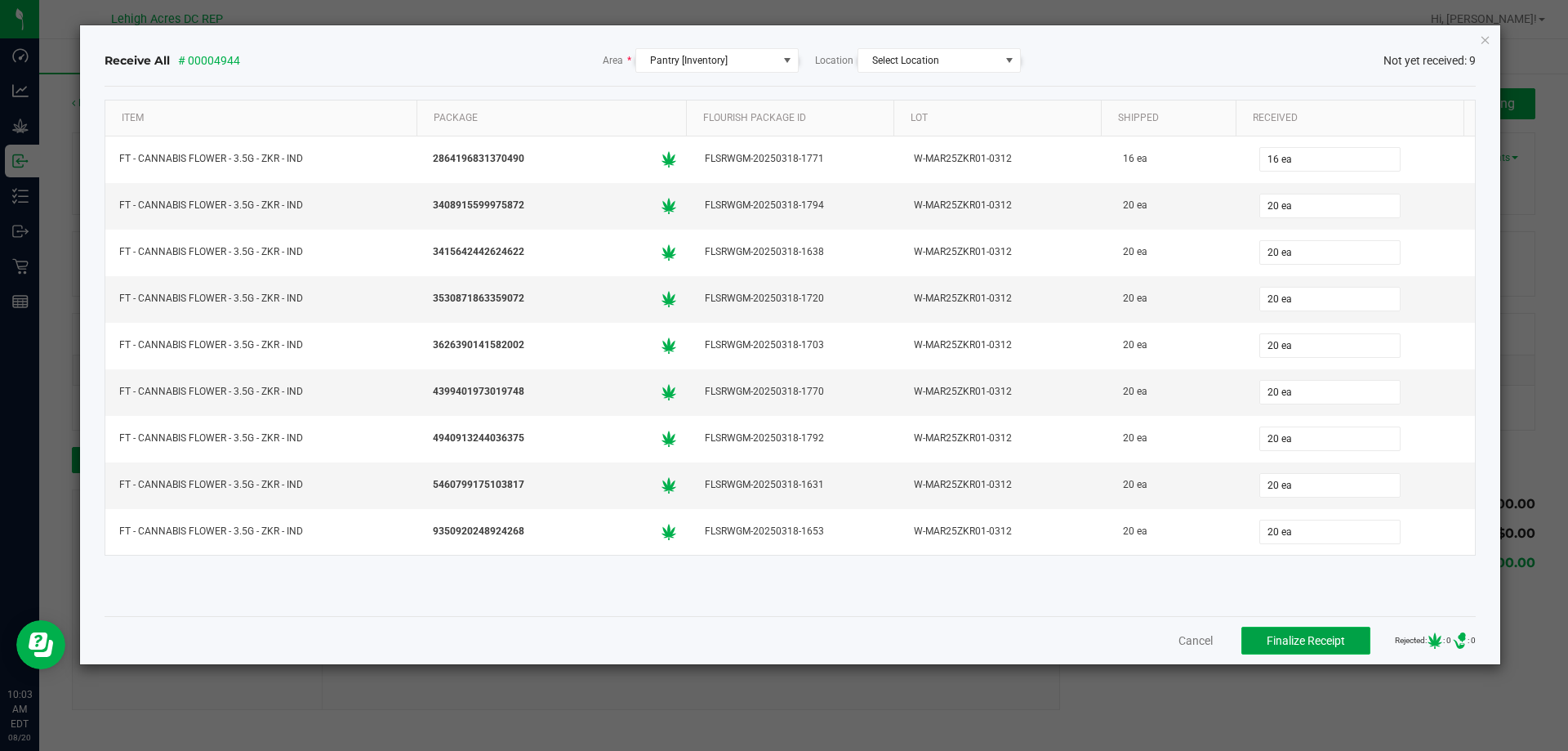
click at [1301, 638] on span "Finalize Receipt" at bounding box center [1306, 640] width 79 height 13
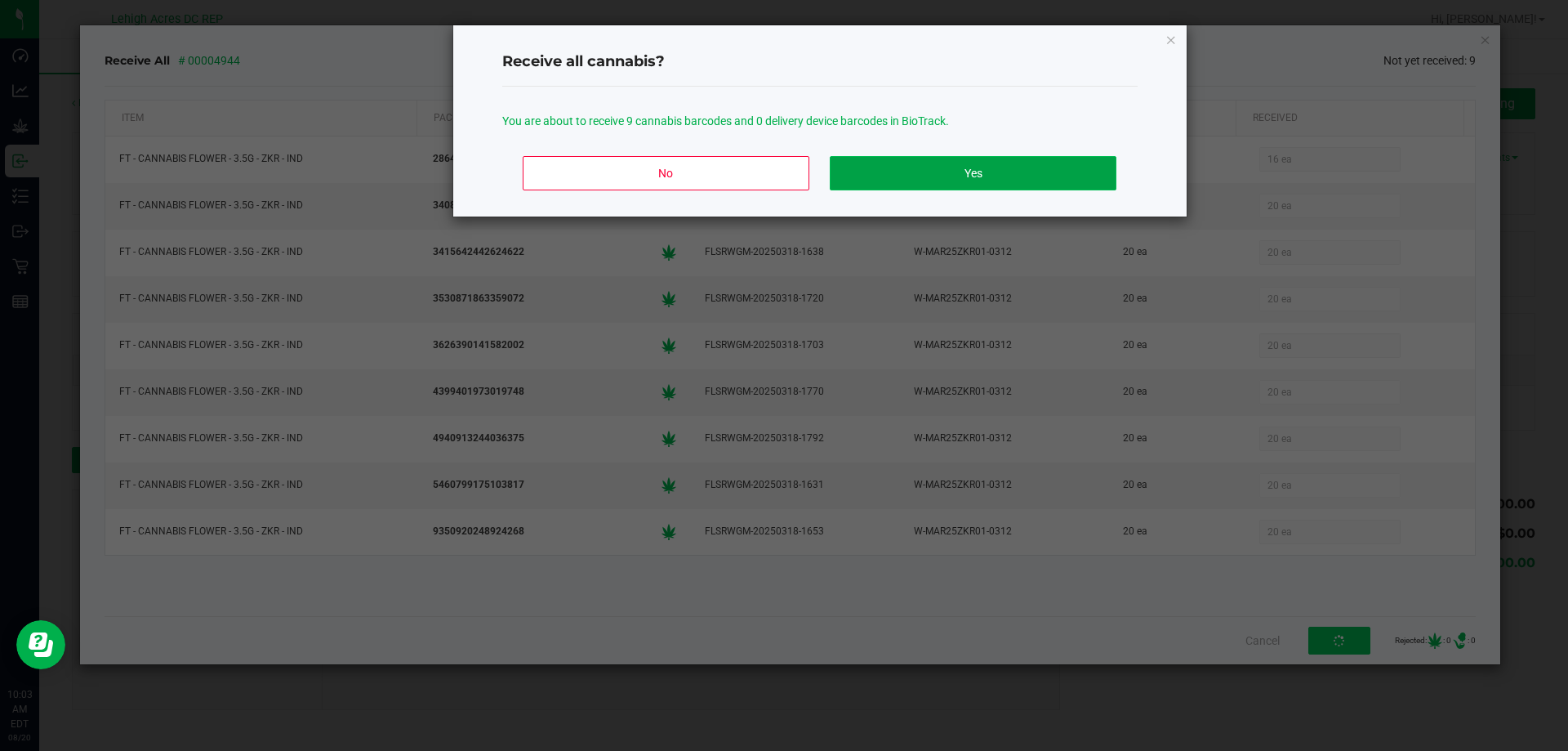
click at [1044, 179] on button "Yes" at bounding box center [972, 172] width 286 height 34
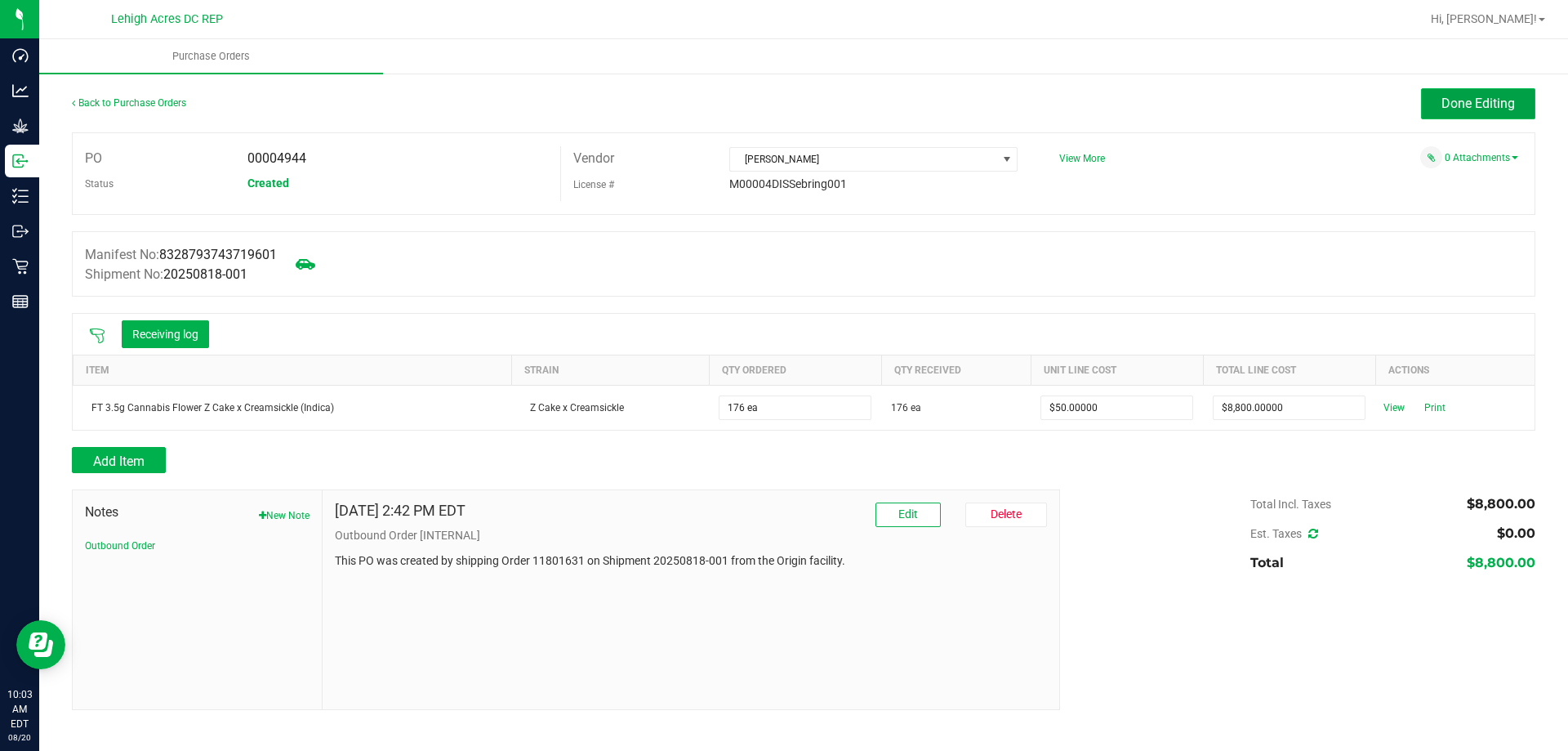
click at [1478, 116] on button "Done Editing" at bounding box center [1478, 103] width 115 height 31
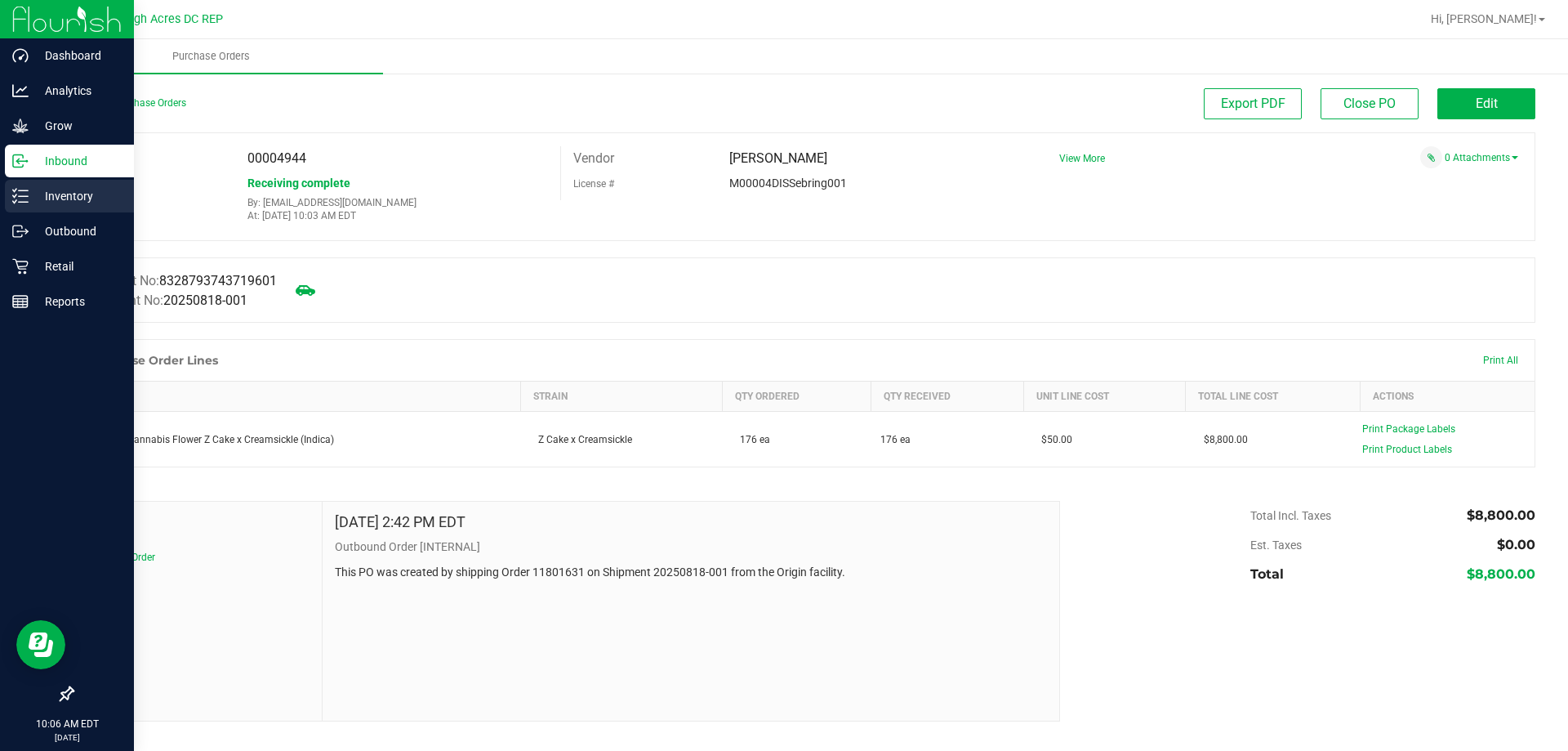
click at [12, 196] on icon at bounding box center [20, 196] width 17 height 17
